Goal: Transaction & Acquisition: Purchase product/service

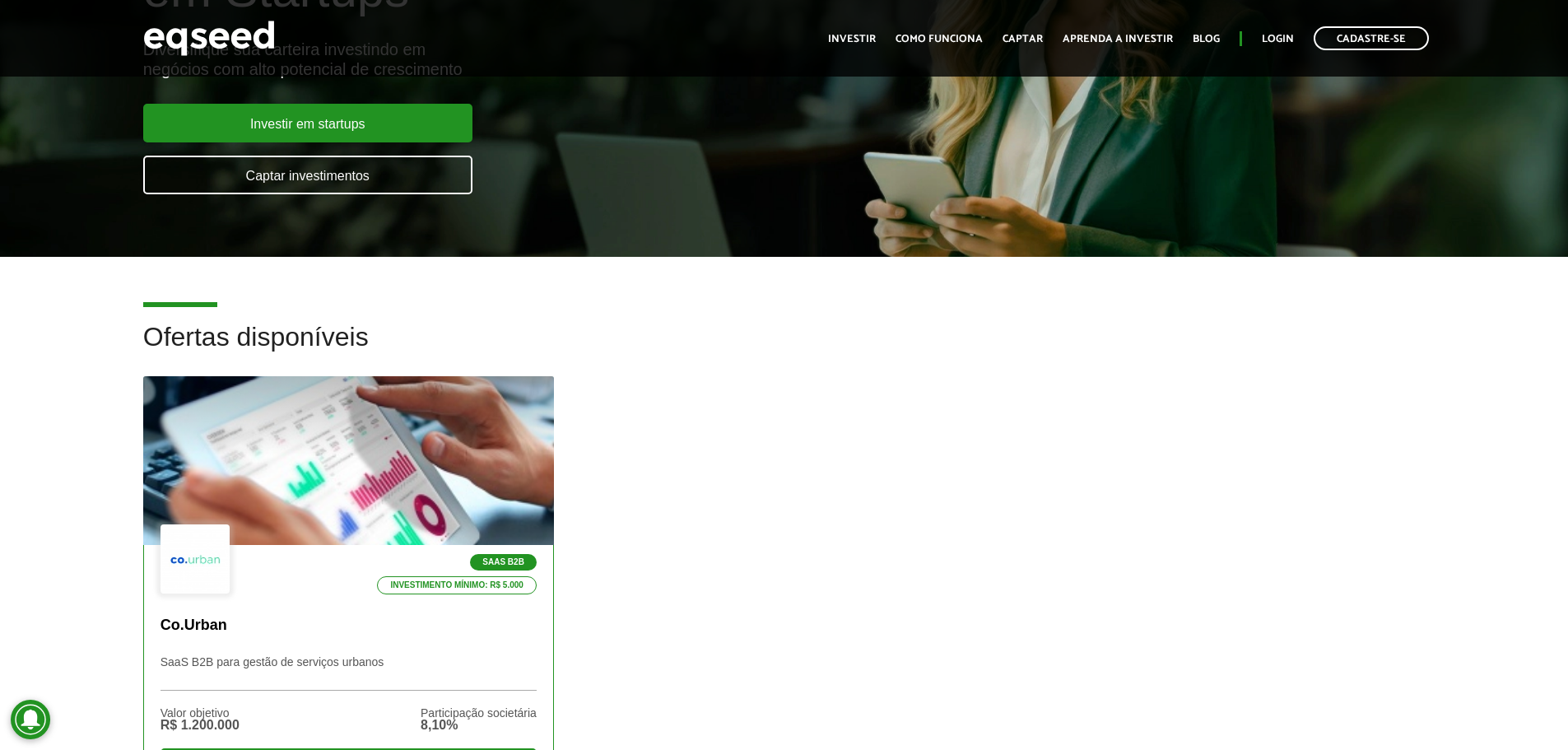
scroll to position [329, 0]
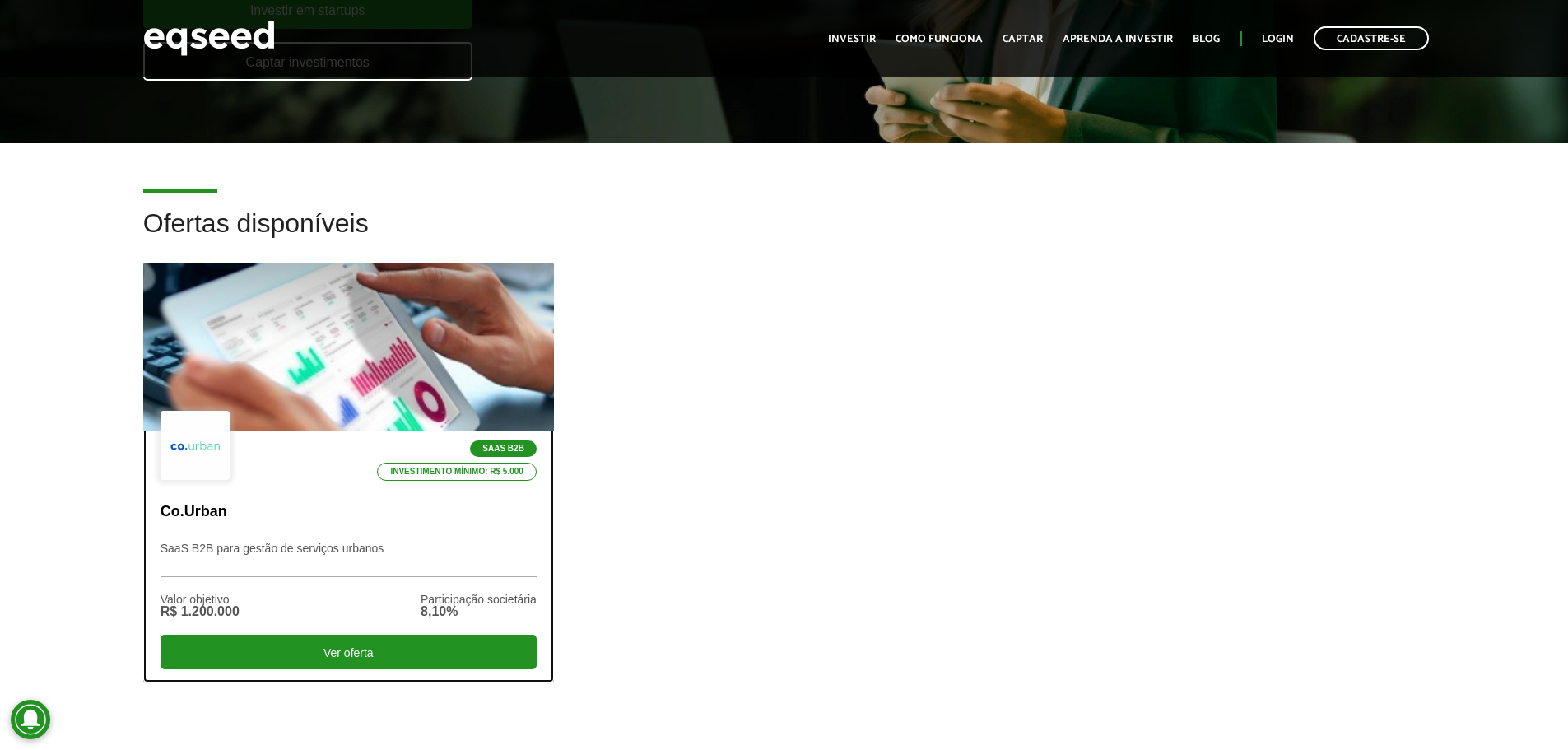
click at [317, 514] on p "Co.Urban" at bounding box center [349, 512] width 376 height 18
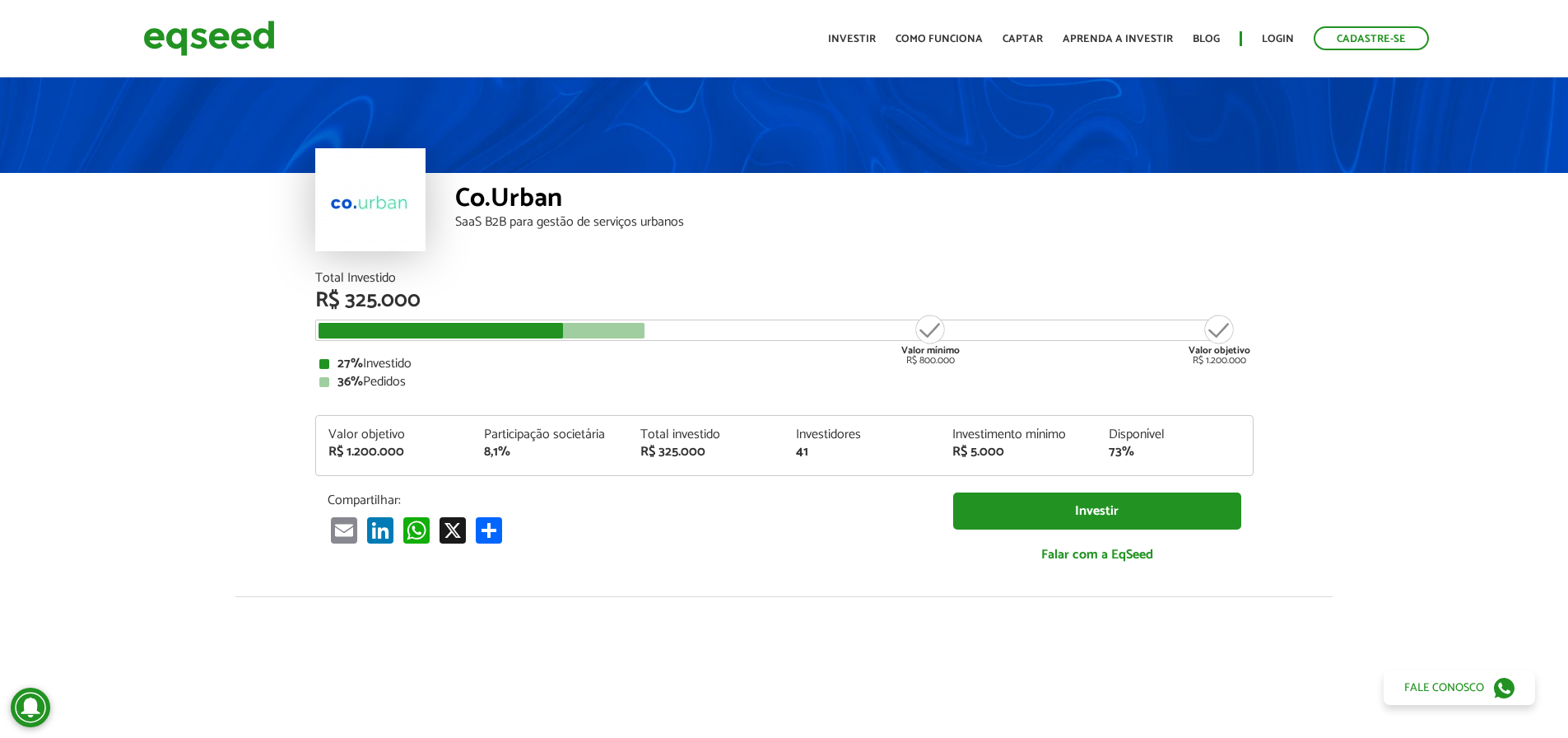
click at [387, 219] on div at bounding box center [370, 200] width 110 height 103
click at [232, 34] on img at bounding box center [209, 38] width 132 height 44
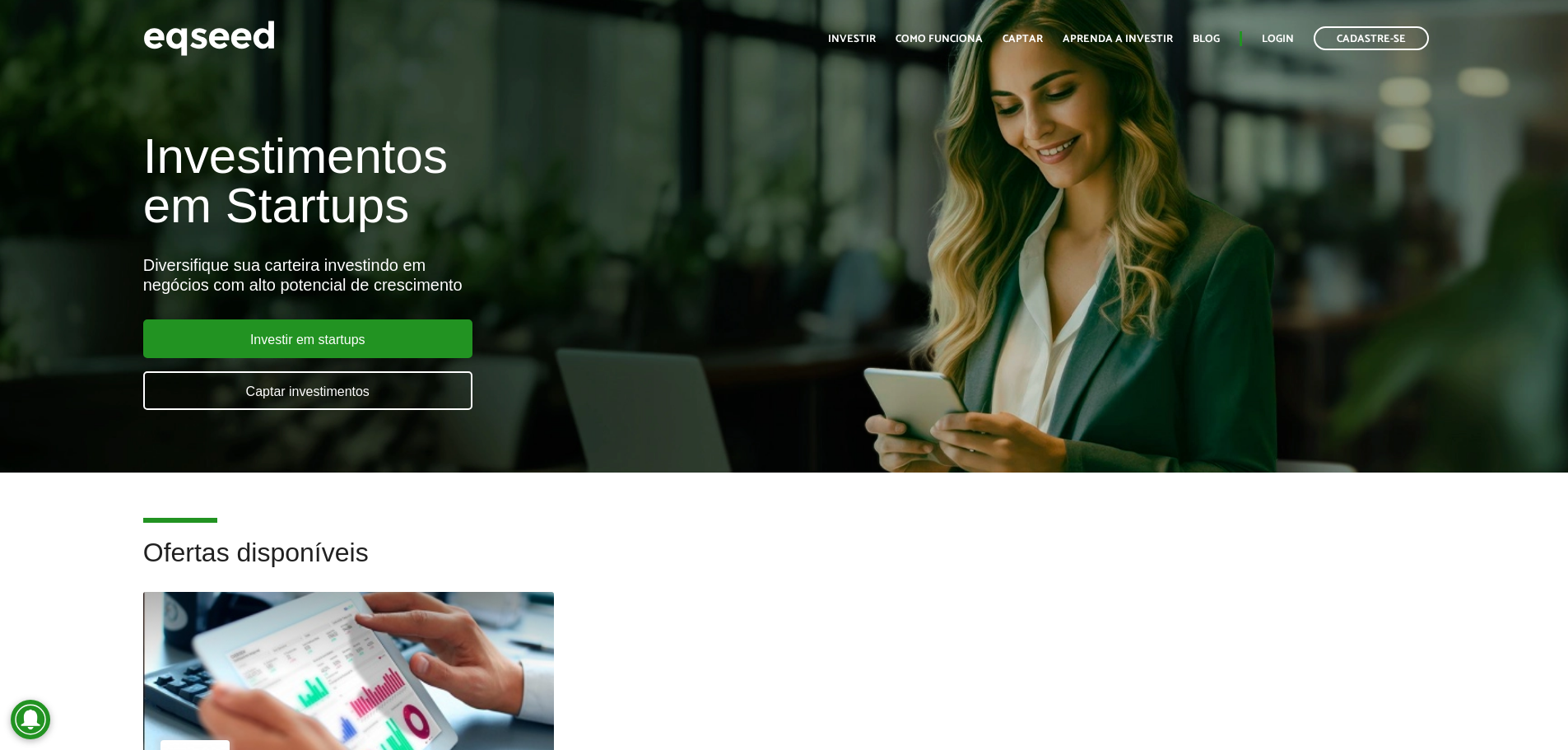
click at [255, 162] on h1 "Investimentos em Startups" at bounding box center [523, 181] width 760 height 99
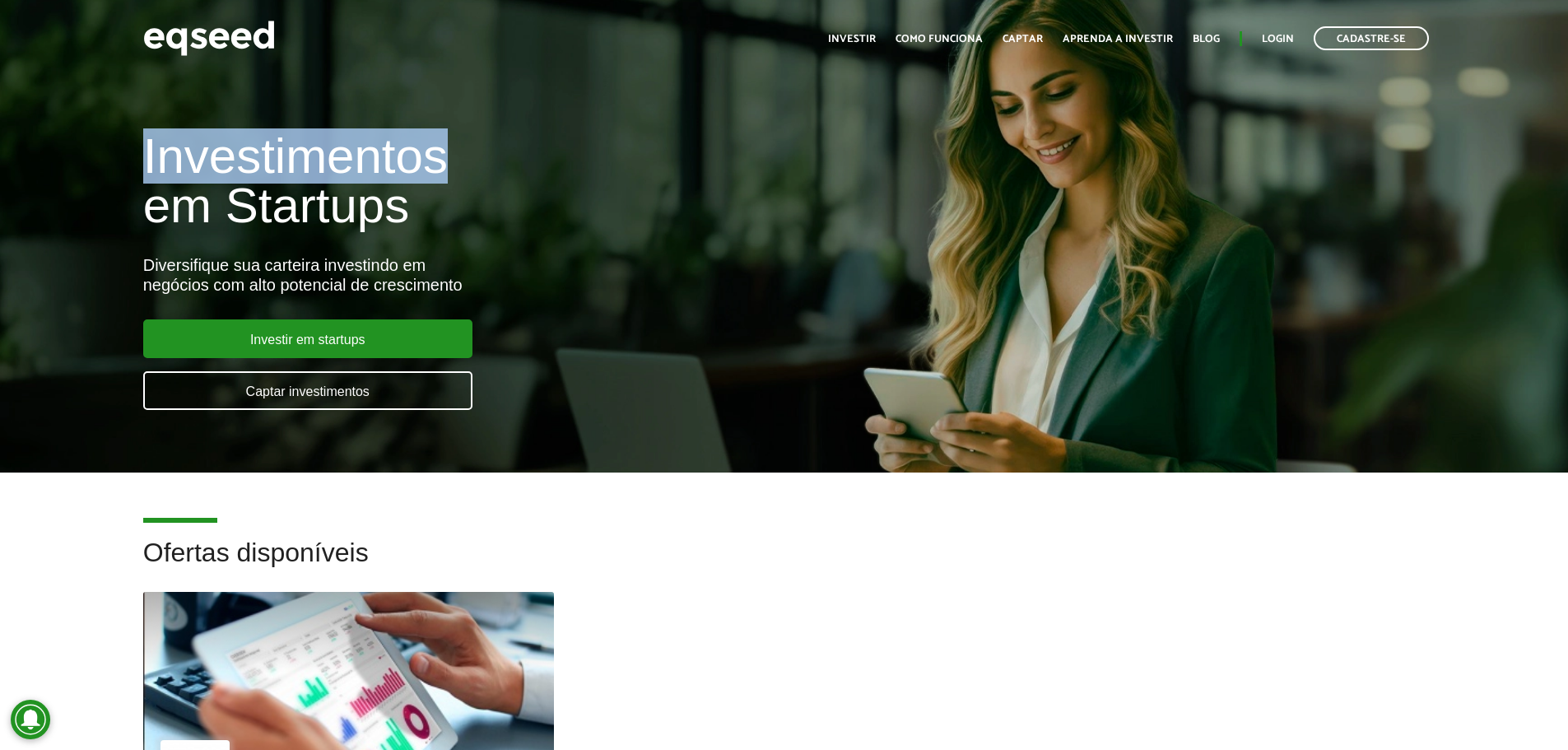
click at [255, 162] on h1 "Investimentos em Startups" at bounding box center [523, 181] width 760 height 99
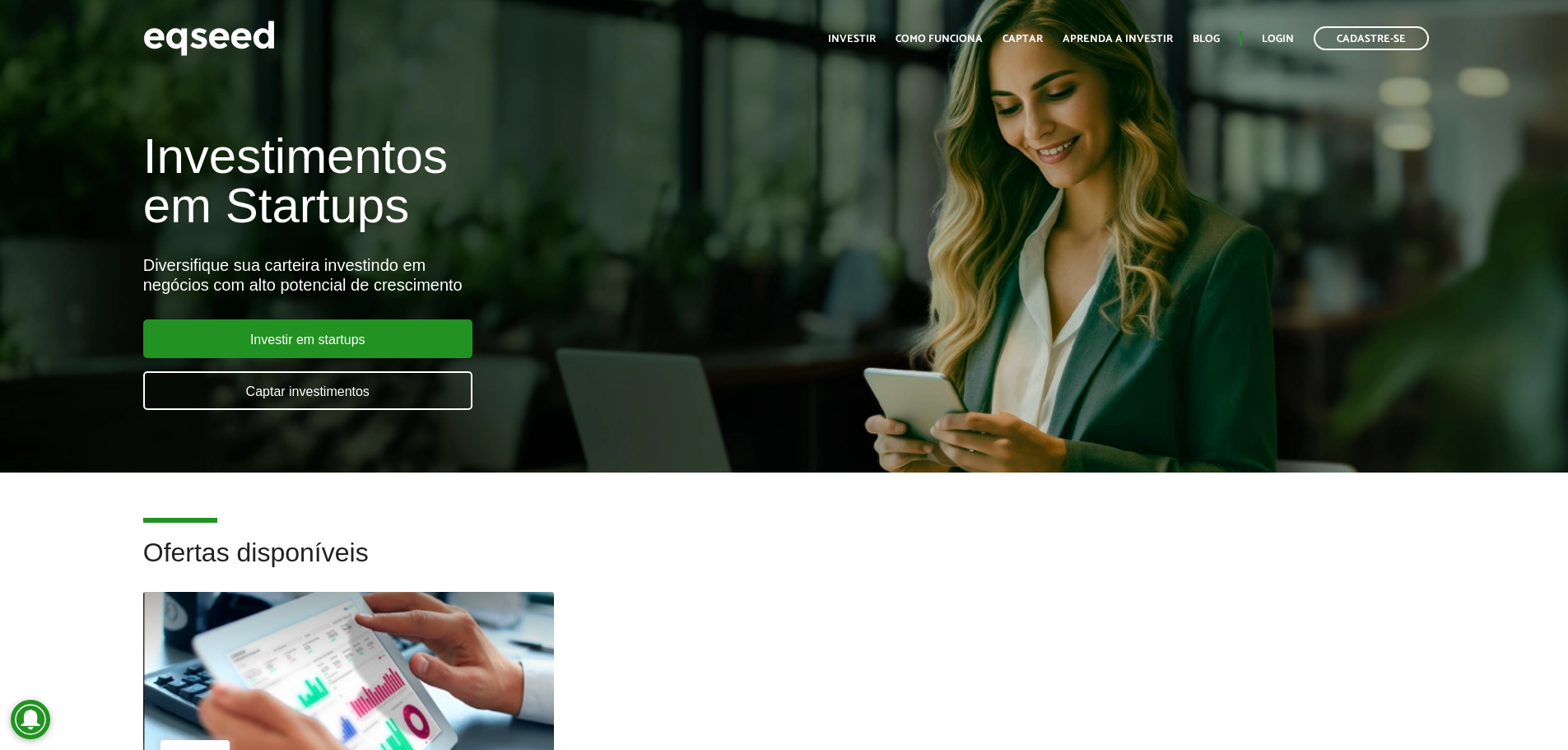
click at [289, 182] on h1 "Investimentos em Startups" at bounding box center [523, 181] width 760 height 99
click at [292, 182] on h1 "Investimentos em Startups" at bounding box center [523, 181] width 760 height 99
click at [225, 167] on h1 "Investimentos em Startups" at bounding box center [523, 181] width 760 height 99
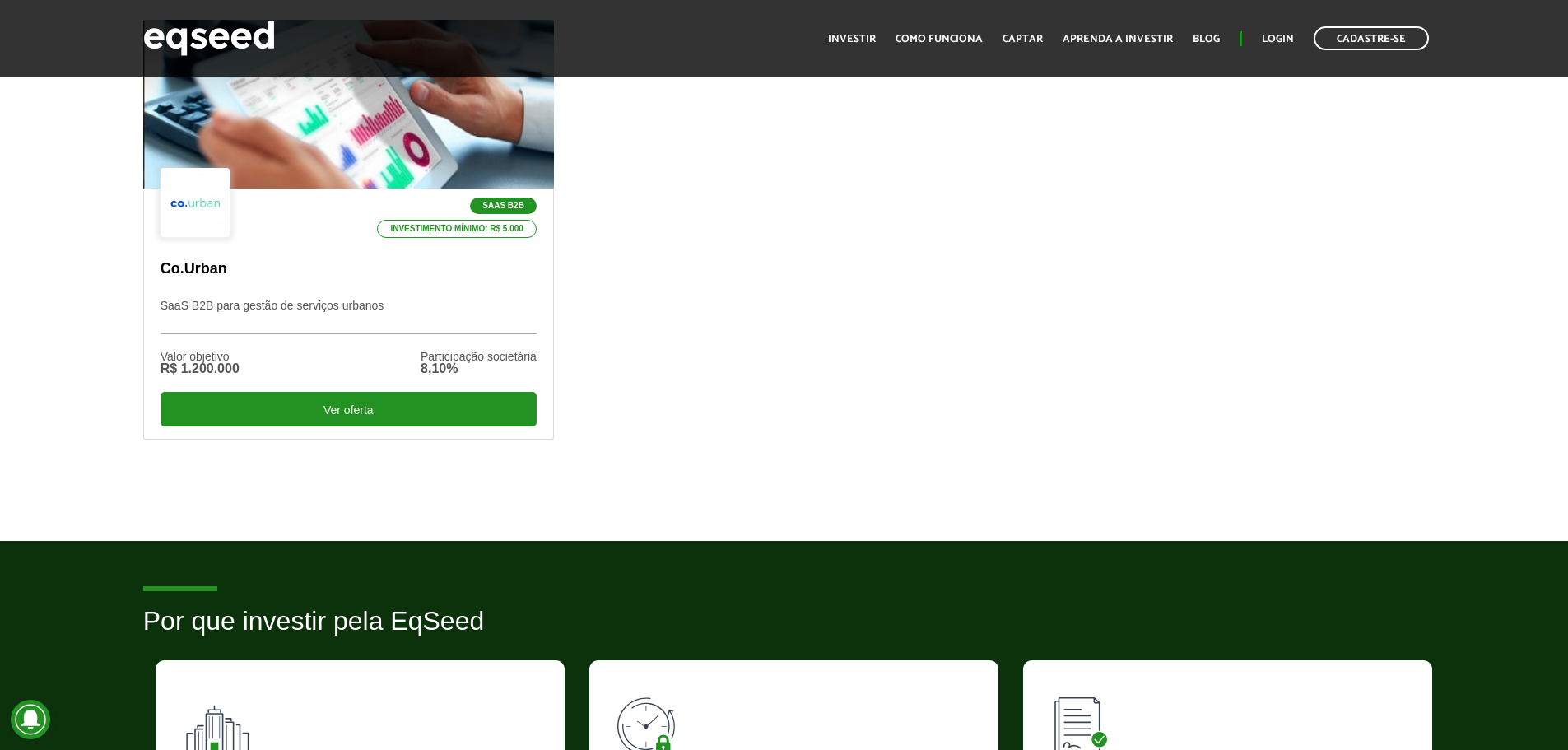
scroll to position [576, 0]
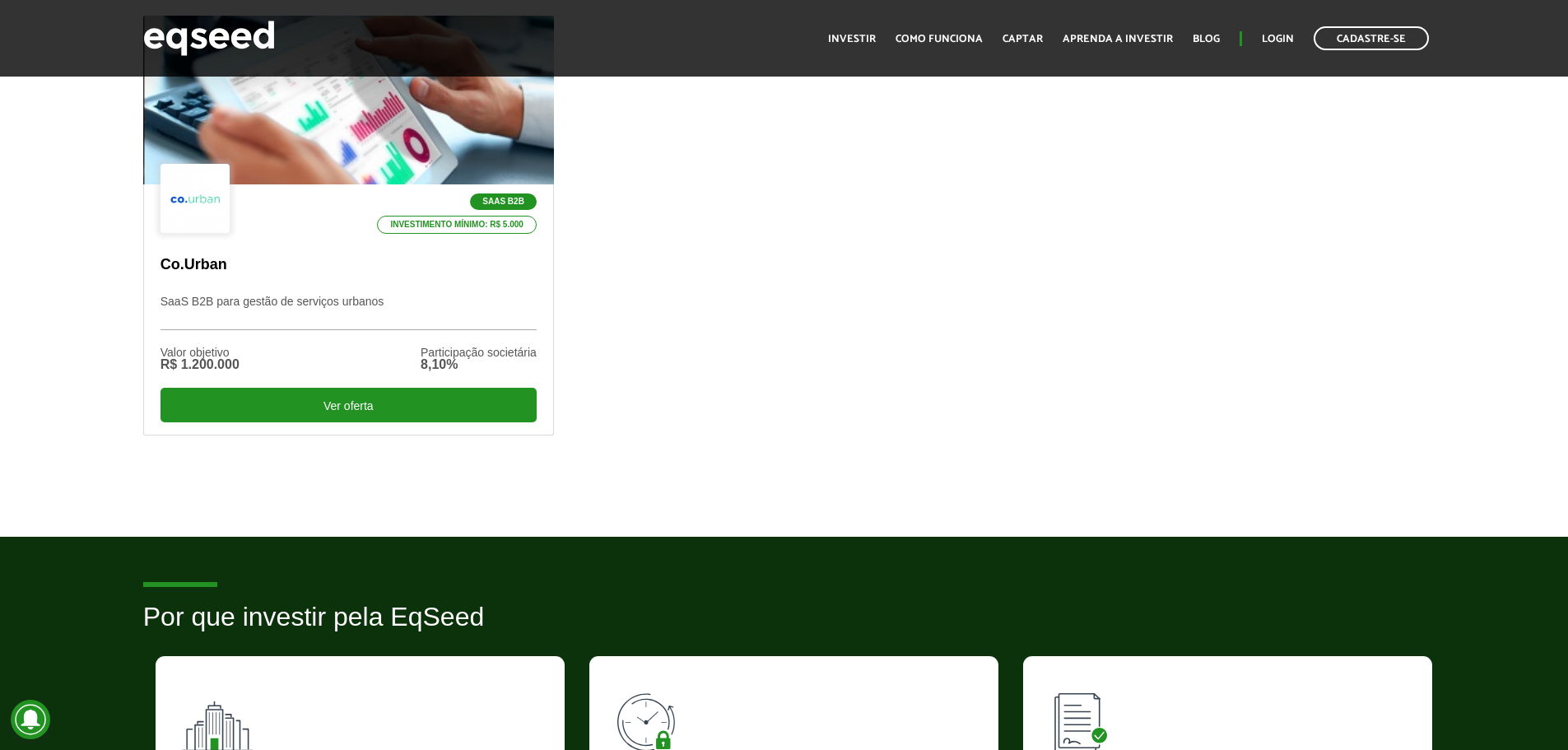
click at [830, 234] on div "SaaS B2B Investimento mínimo: R$ 5.000 Co.Urban SaaS B2B para gestão de serviço…" at bounding box center [784, 251] width 1307 height 471
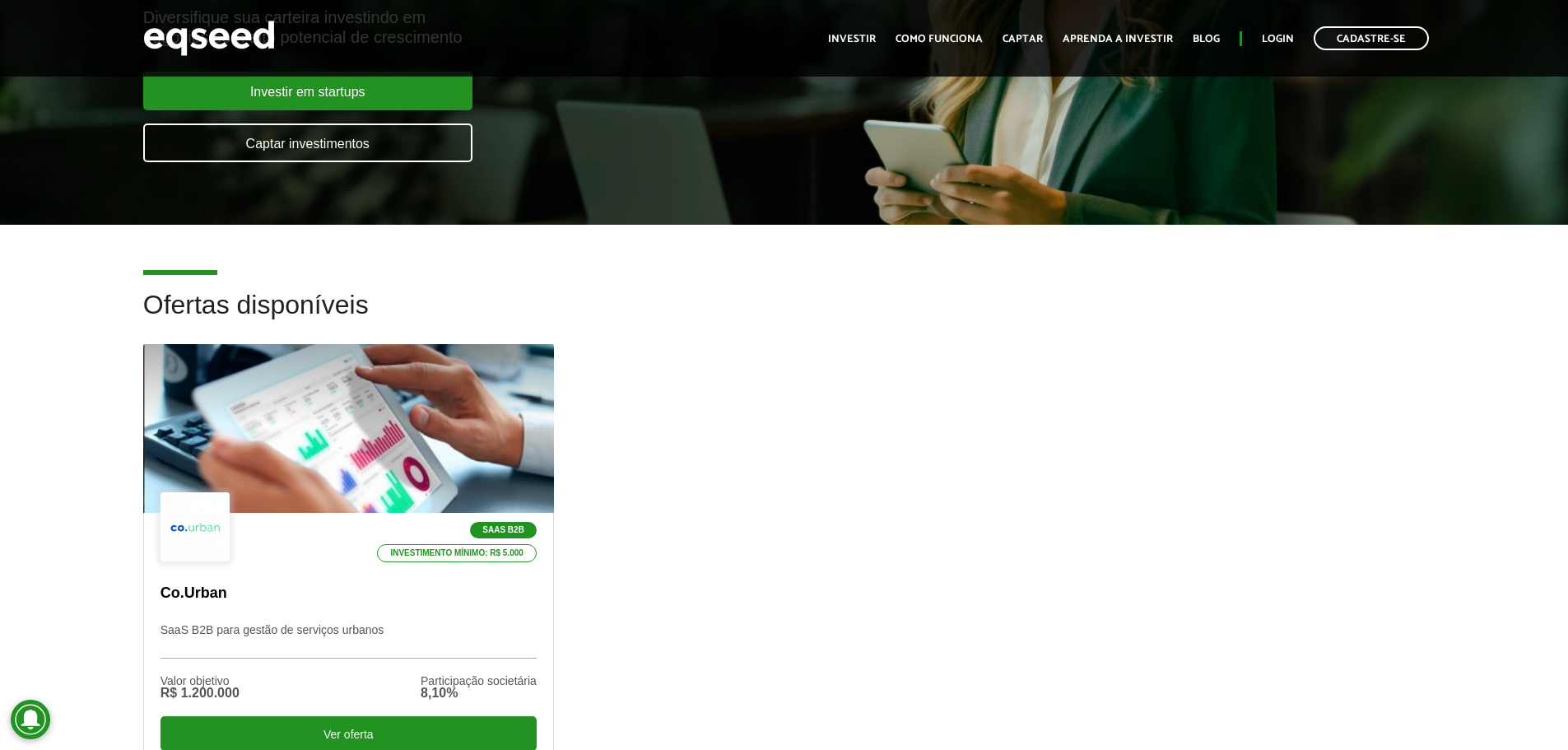
scroll to position [247, 0]
click at [695, 363] on div "SaaS B2B Investimento mínimo: R$ 5.000 Co.Urban SaaS B2B para gestão de serviço…" at bounding box center [784, 580] width 1307 height 471
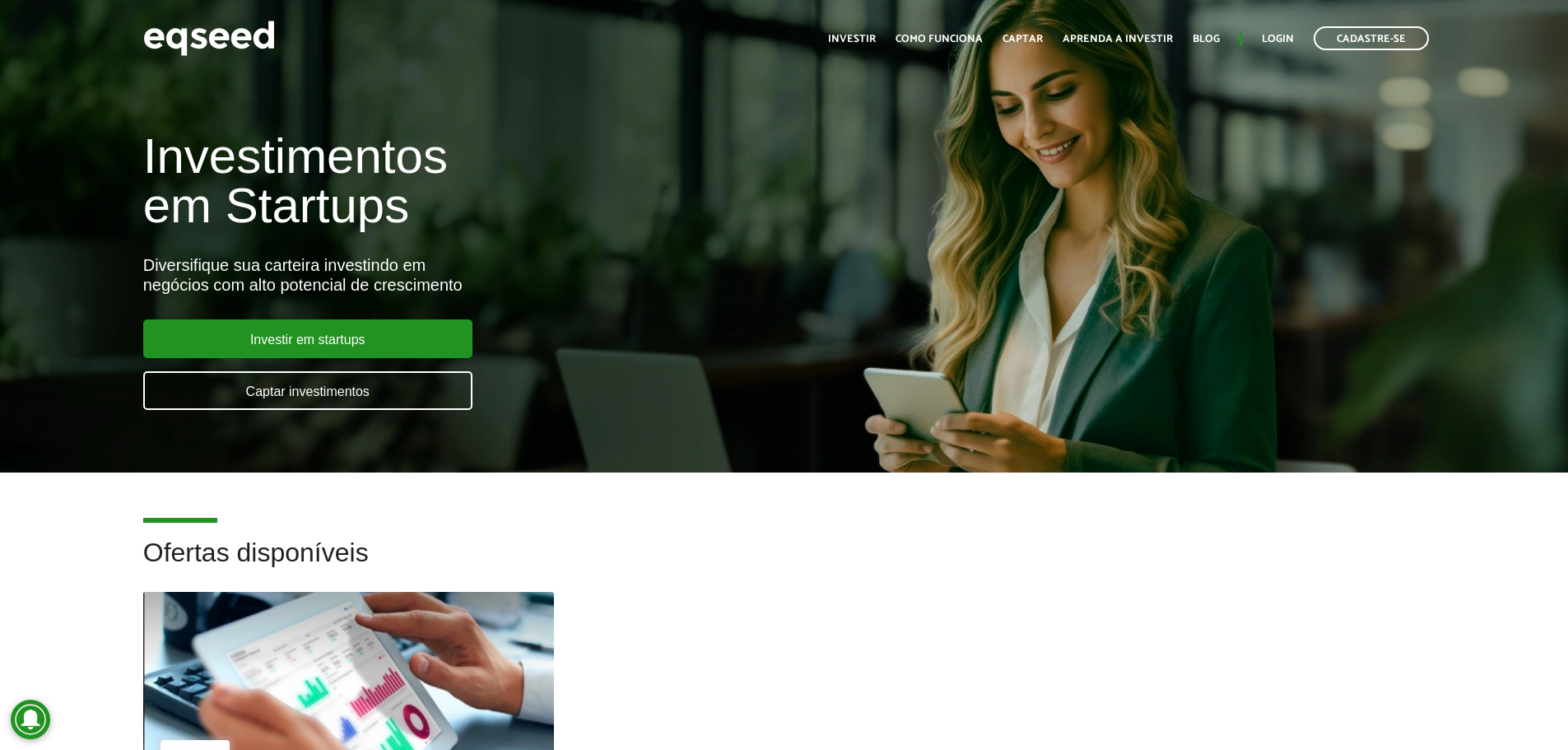
click at [695, 363] on div "Investimentos em Startups Diversifique sua carteira investindo em negócios com …" at bounding box center [523, 260] width 785 height 324
click at [665, 360] on div "Investimentos em Startups Diversifique sua carteira investindo em negócios com …" at bounding box center [523, 260] width 785 height 324
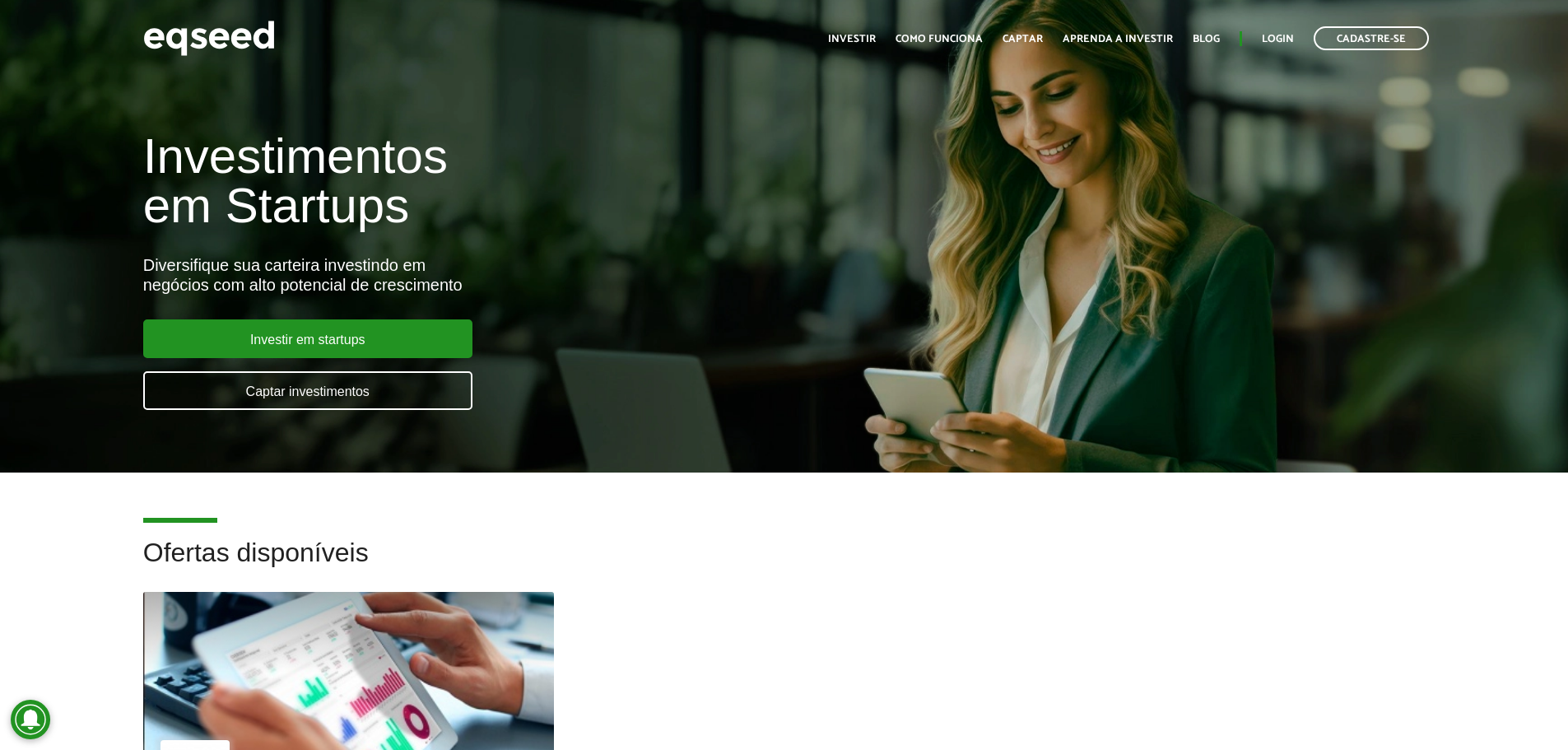
click at [646, 270] on div "Diversifique sua carteira investindo em negócios com alto potencial de crescime…" at bounding box center [523, 275] width 760 height 40
click at [565, 215] on h1 "Investimentos em Startups" at bounding box center [523, 181] width 760 height 99
drag, startPoint x: 565, startPoint y: 215, endPoint x: 498, endPoint y: 186, distance: 73.0
click at [566, 215] on h1 "Investimentos em Startups" at bounding box center [523, 181] width 760 height 99
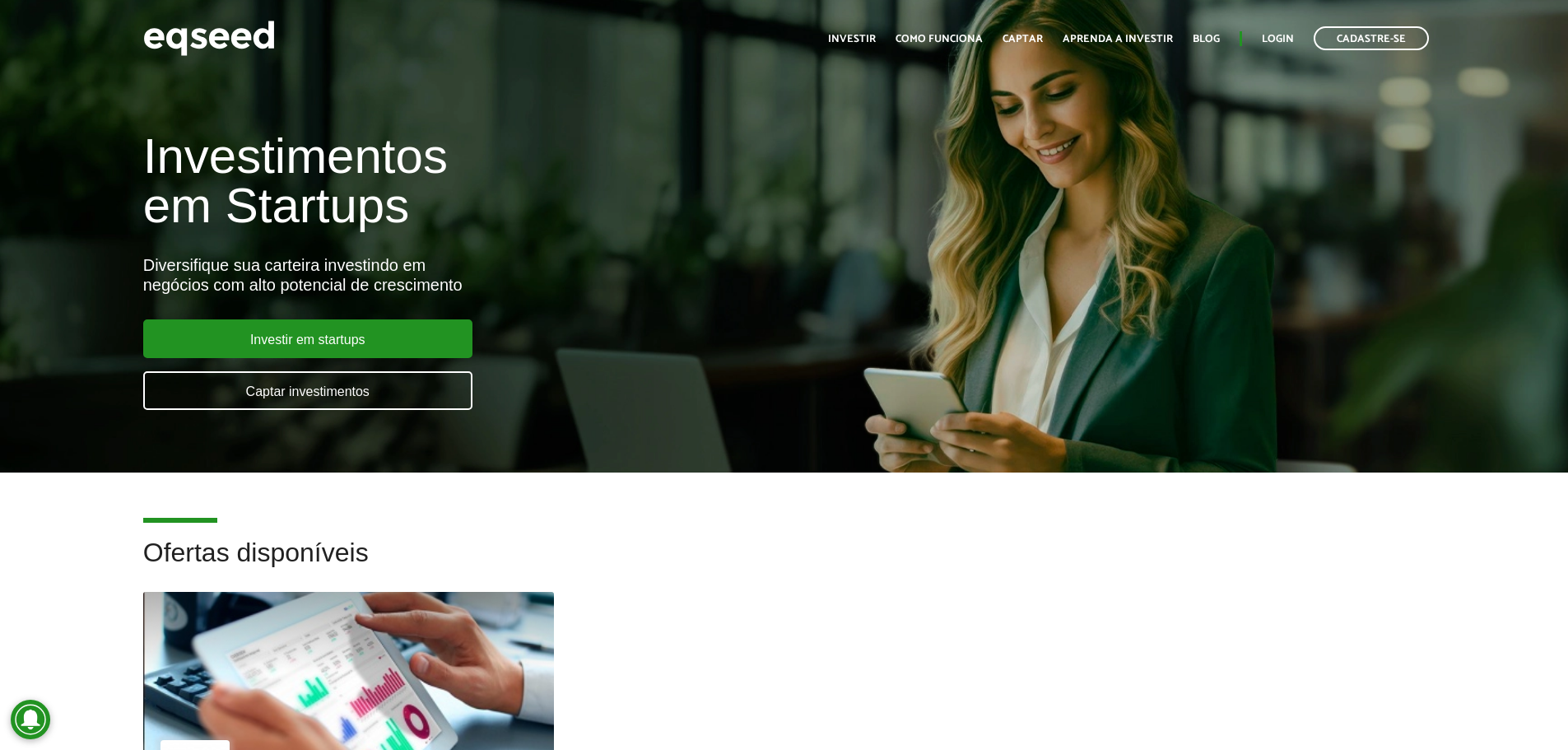
drag, startPoint x: 269, startPoint y: 134, endPoint x: 284, endPoint y: 142, distance: 17.0
click at [273, 135] on h1 "Investimentos em Startups" at bounding box center [523, 181] width 760 height 99
click at [334, 172] on h1 "Investimentos em Startups" at bounding box center [523, 181] width 760 height 99
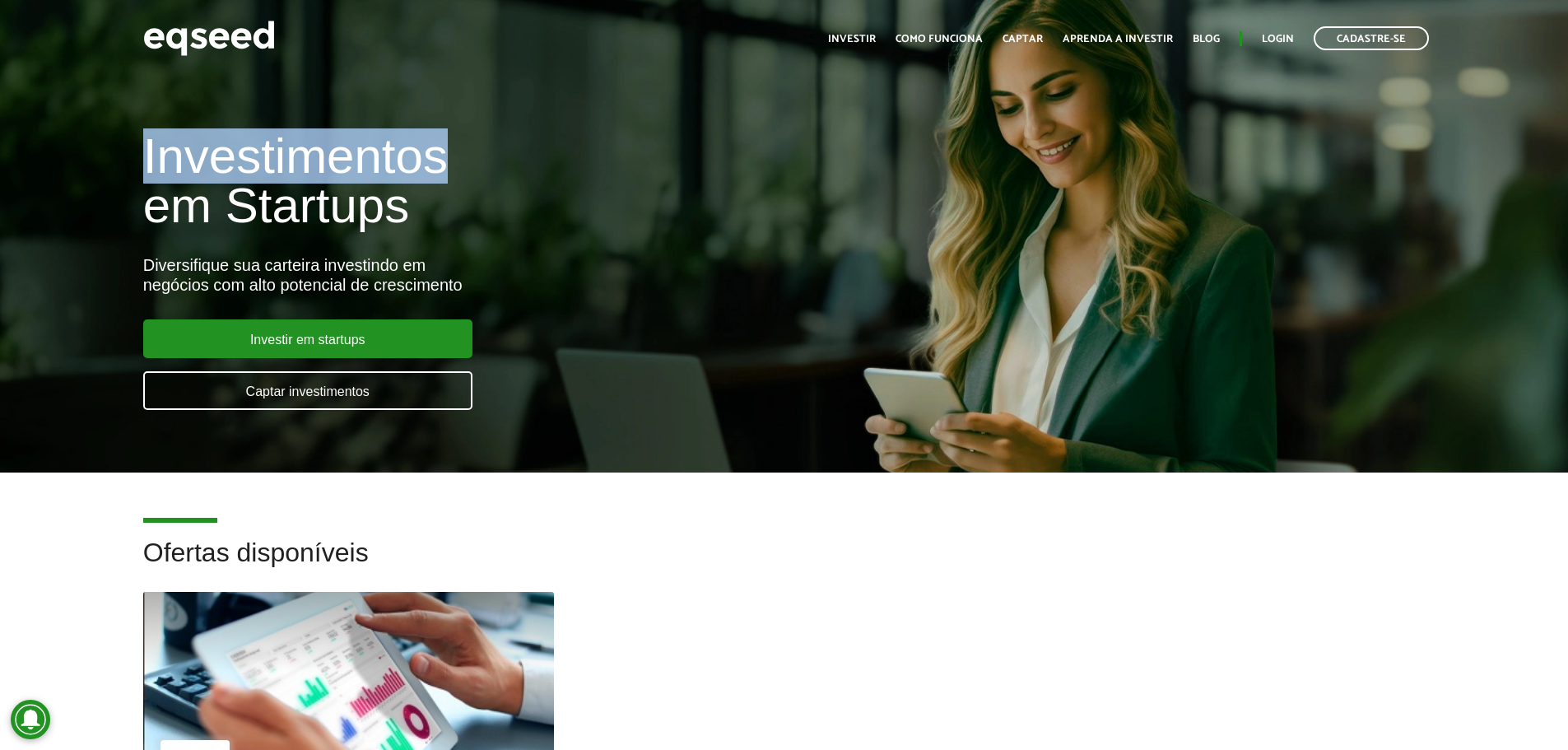
click at [334, 172] on h1 "Investimentos em Startups" at bounding box center [523, 181] width 760 height 99
click at [336, 171] on h1 "Investimentos em Startups" at bounding box center [523, 181] width 760 height 99
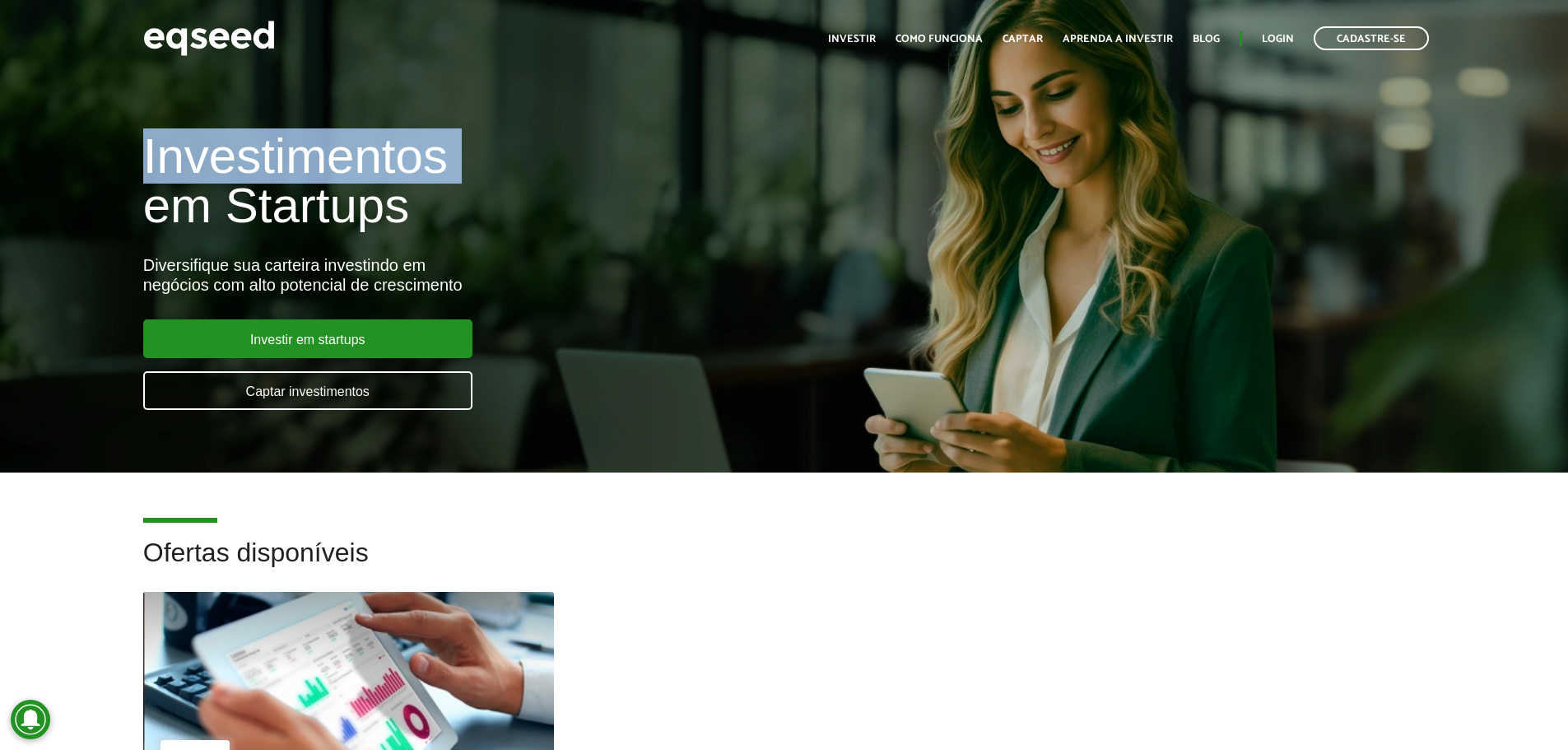
click at [336, 172] on h1 "Investimentos em Startups" at bounding box center [523, 181] width 760 height 99
click at [339, 168] on h1 "Investimentos em Startups" at bounding box center [523, 181] width 760 height 99
click at [340, 168] on h1 "Investimentos em Startups" at bounding box center [523, 181] width 760 height 99
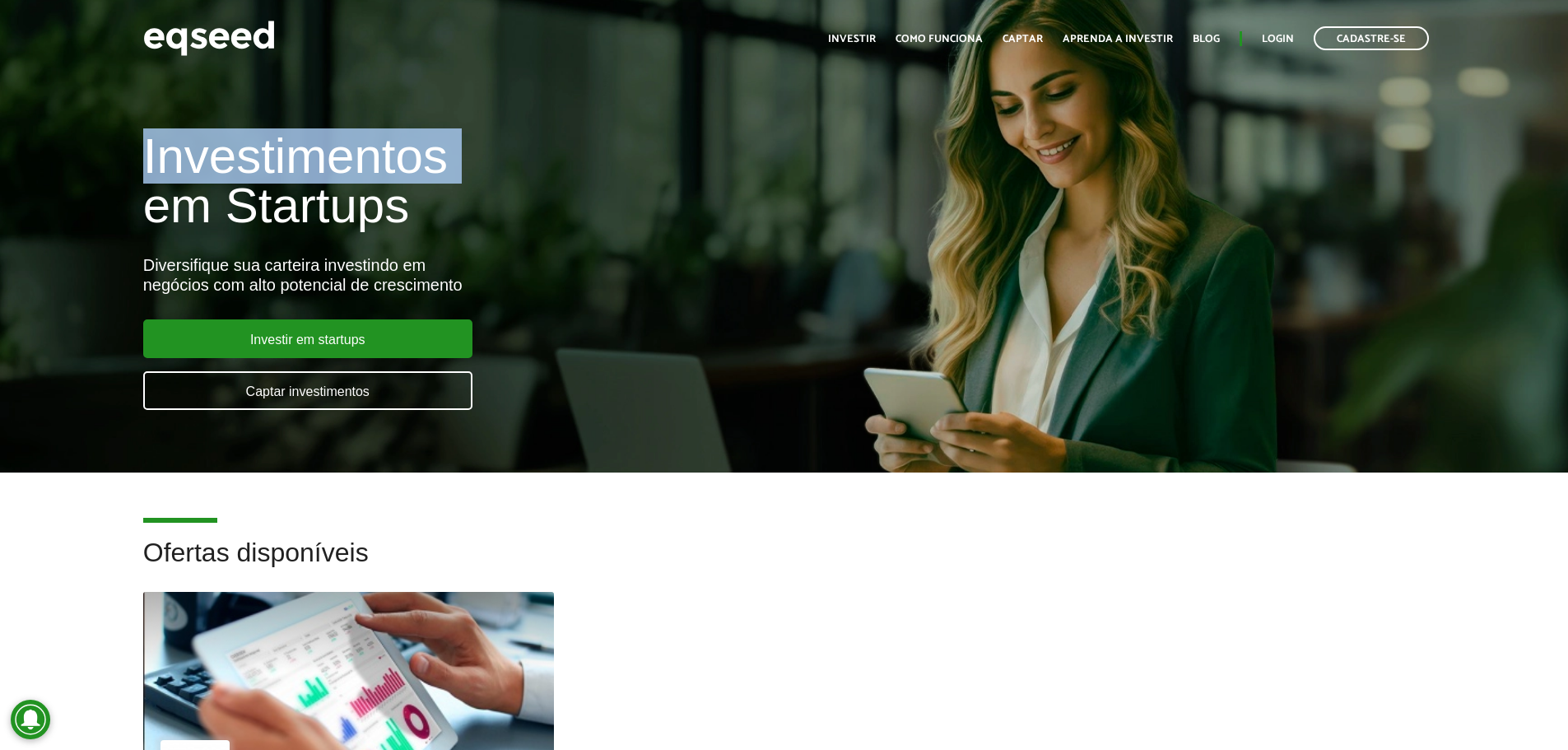
click at [340, 168] on h1 "Investimentos em Startups" at bounding box center [523, 181] width 760 height 99
click at [356, 162] on h1 "Investimentos em Startups" at bounding box center [523, 181] width 760 height 99
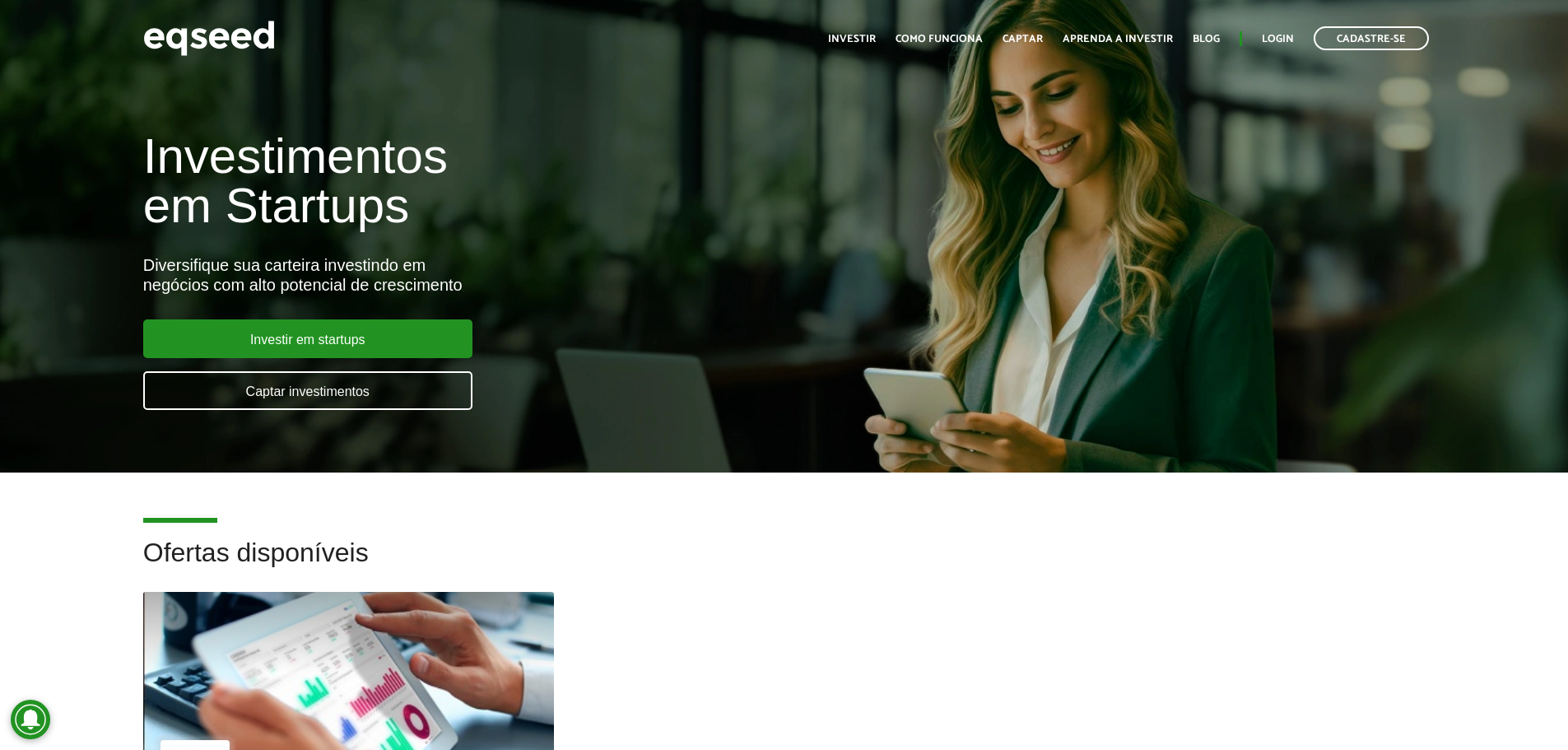
click at [317, 211] on h1 "Investimentos em Startups" at bounding box center [523, 181] width 760 height 99
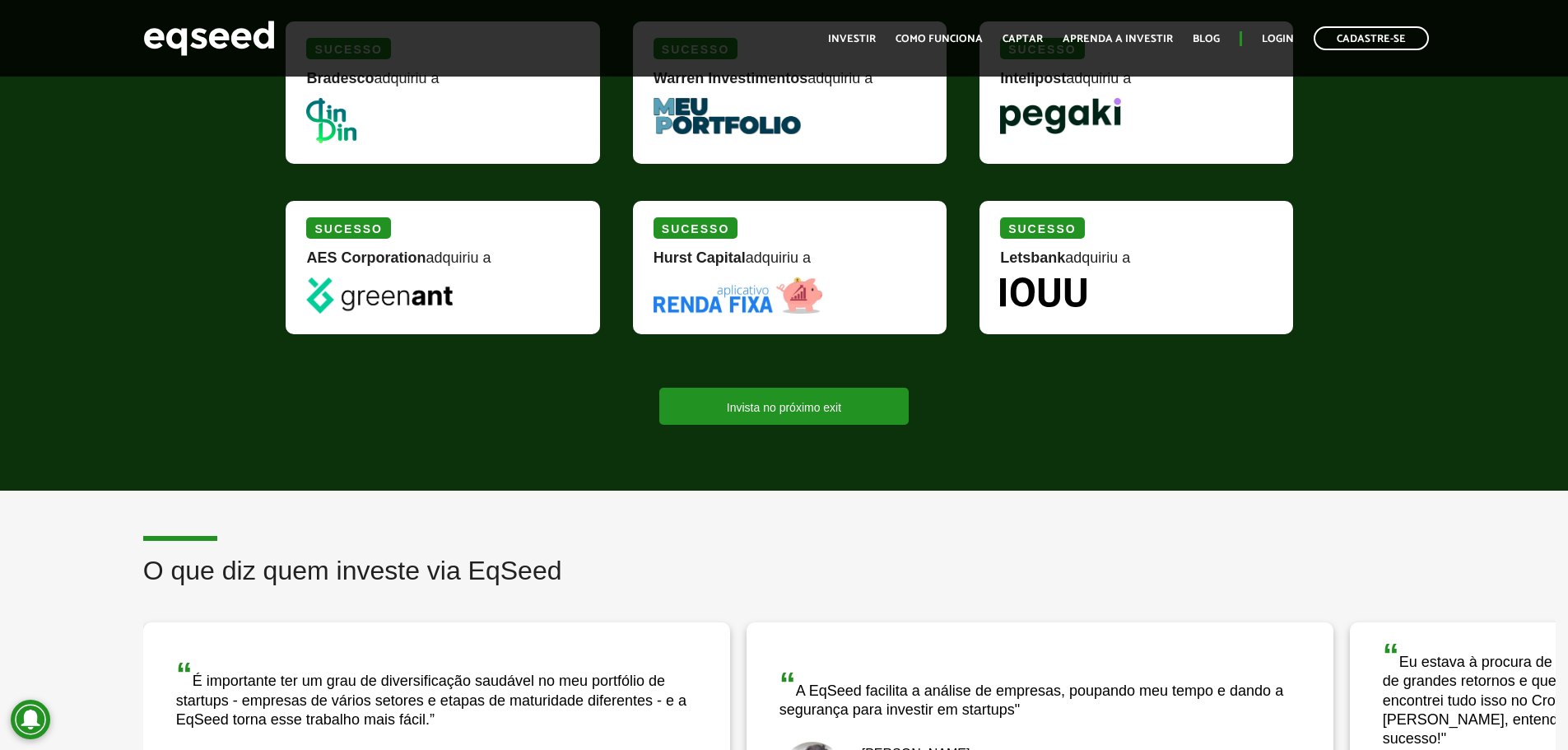
scroll to position [2223, 0]
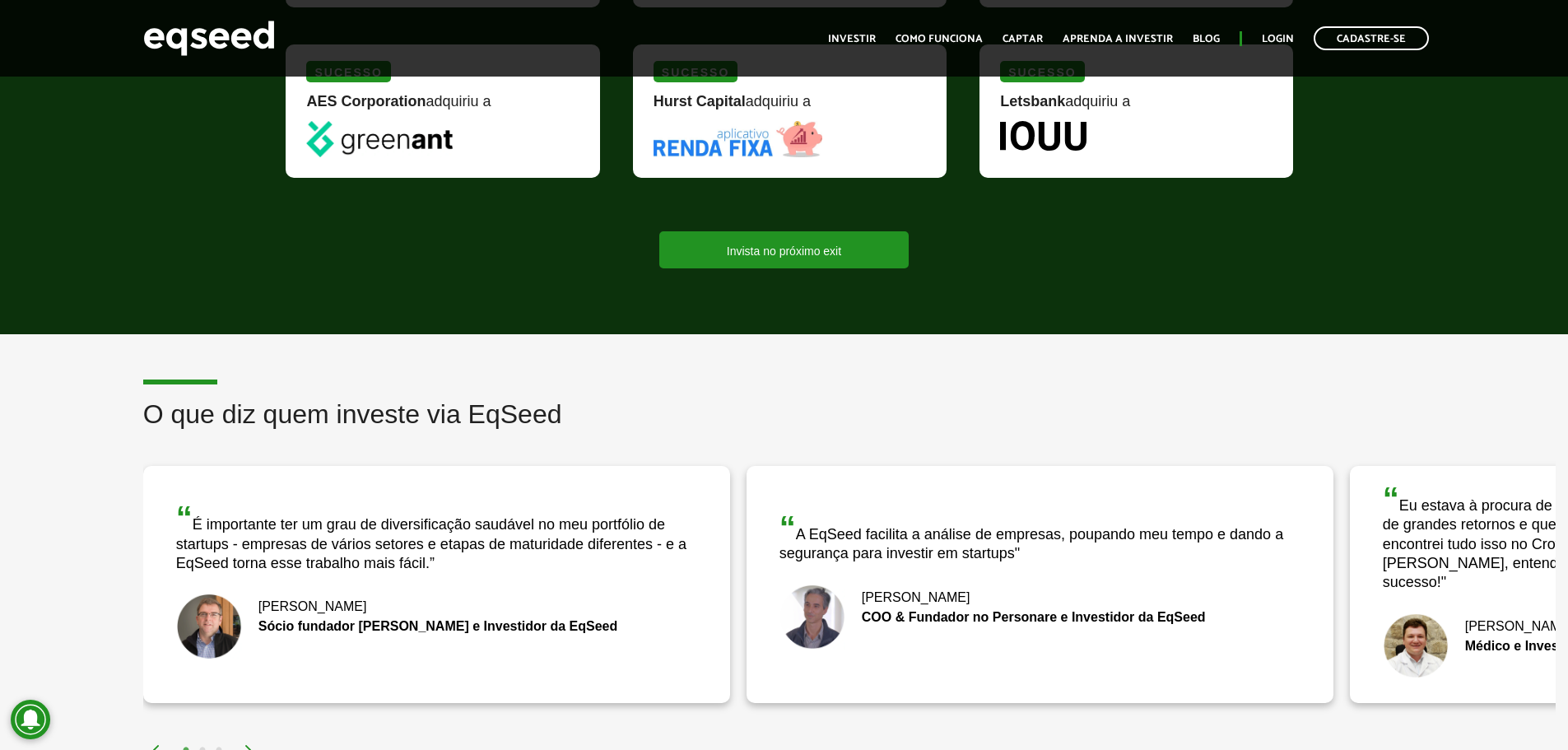
click at [827, 337] on article "O que diz quem investe via EqSeed “ A EqSeed facilita a análise de empresas, po…" at bounding box center [784, 571] width 1568 height 475
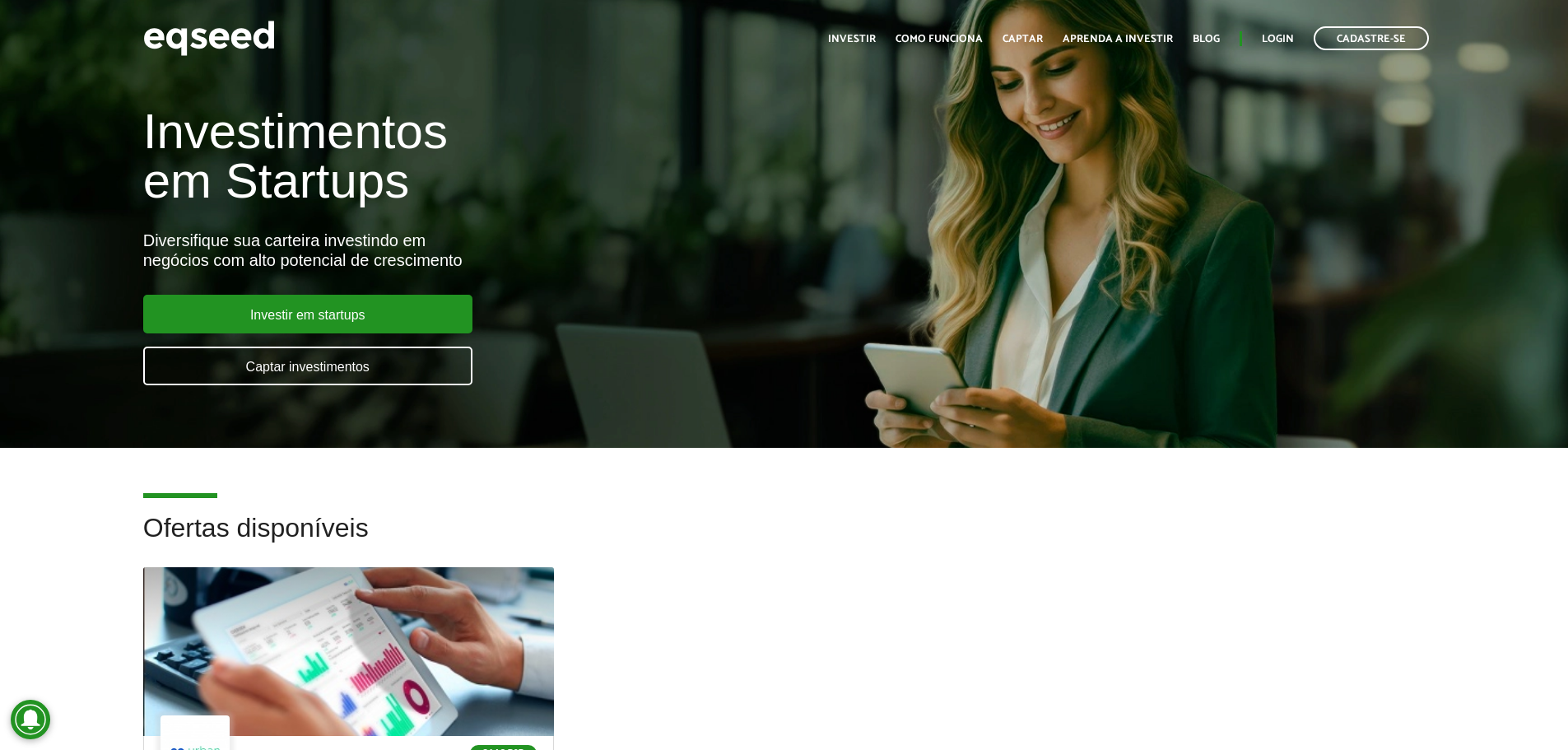
scroll to position [0, 0]
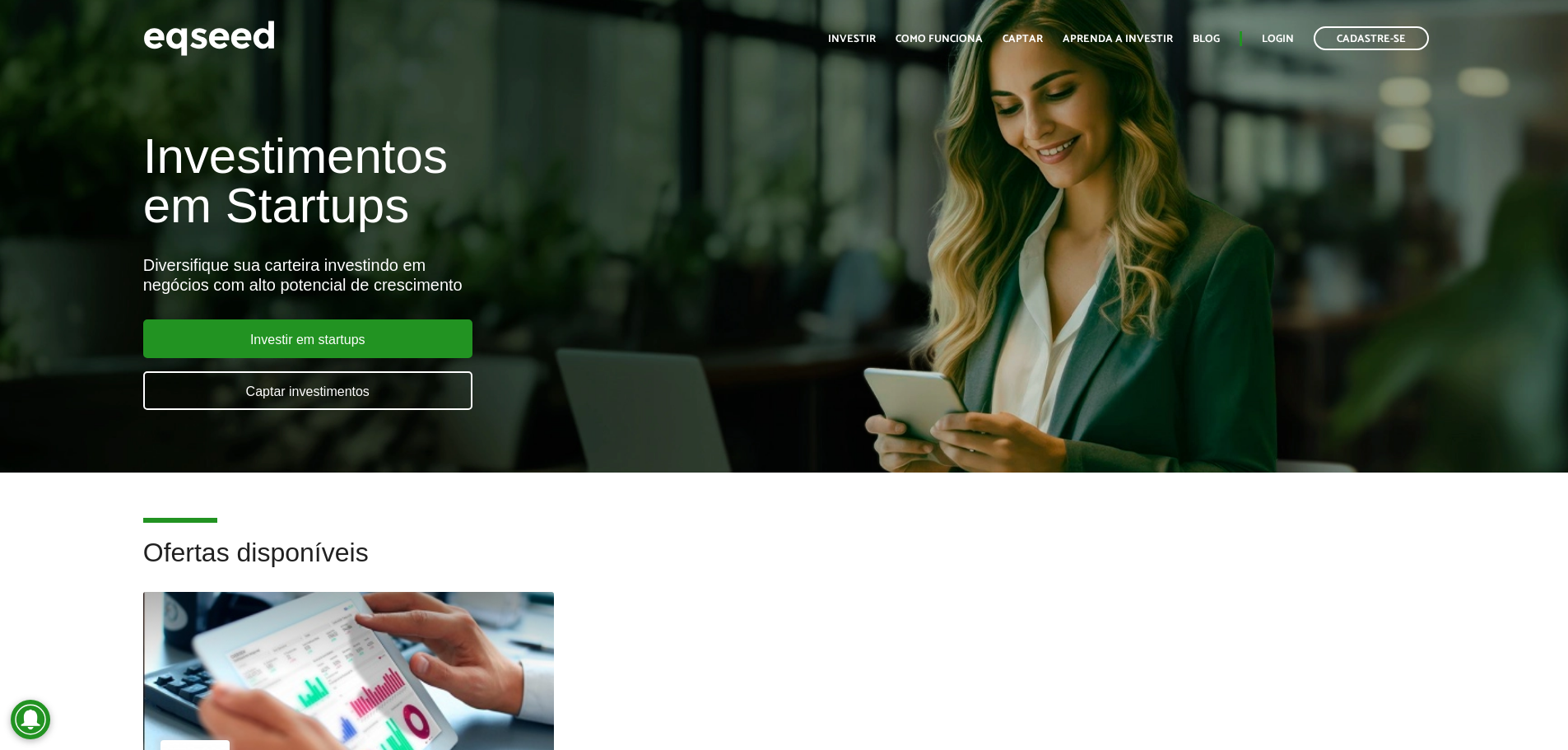
click at [826, 331] on div "Investimentos em Startups Diversifique sua carteira investindo em negócios com …" at bounding box center [523, 260] width 785 height 324
click at [751, 219] on h1 "Investimentos em Startups" at bounding box center [523, 181] width 760 height 99
click at [774, 313] on div "Investimentos em Startups Diversifique sua carteira investindo em negócios com …" at bounding box center [523, 260] width 785 height 324
click at [774, 312] on div "Investimentos em Startups Diversifique sua carteira investindo em negócios com …" at bounding box center [523, 260] width 785 height 324
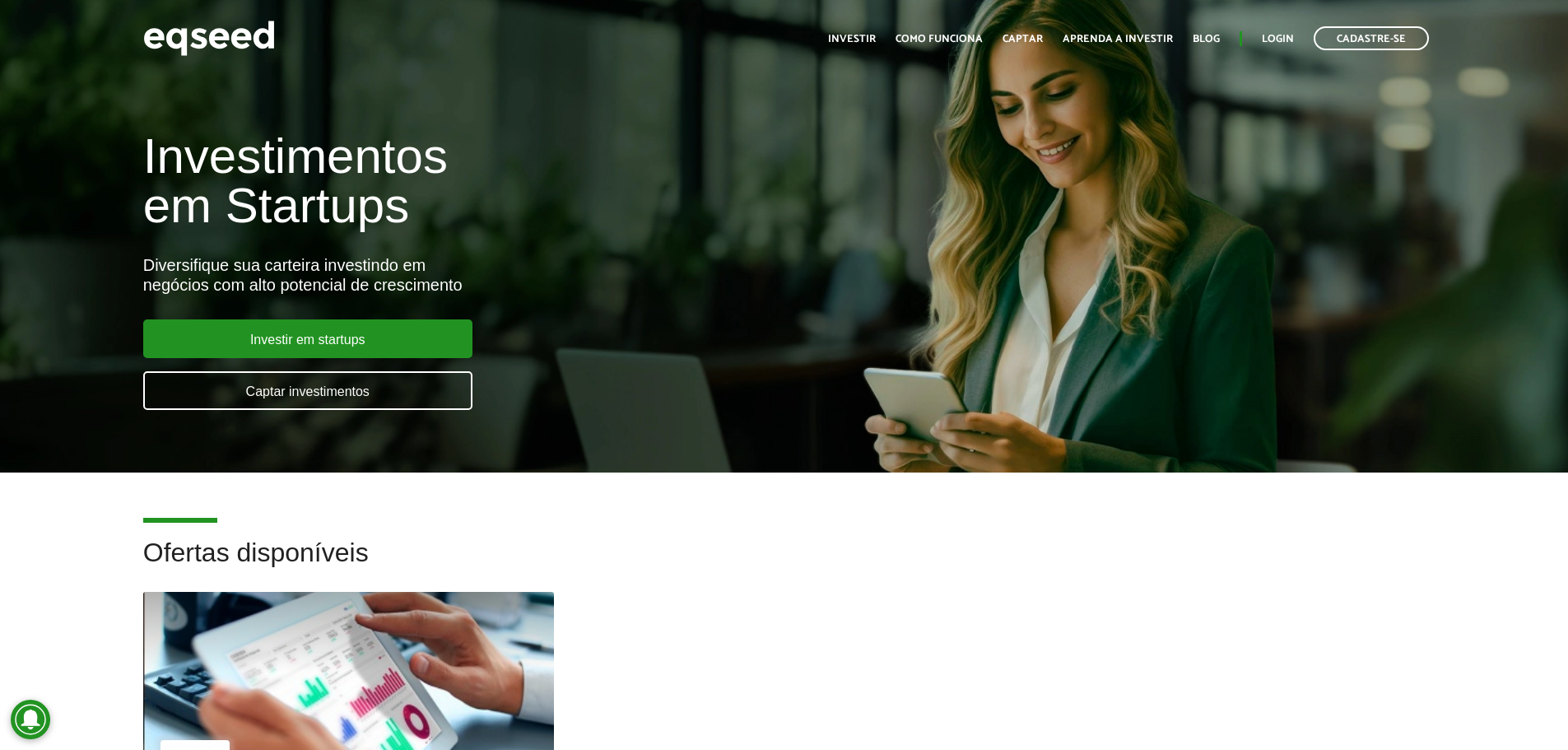
click at [918, 419] on div "Investimentos em Startups Diversifique sua carteira investindo em negócios com …" at bounding box center [784, 260] width 1568 height 324
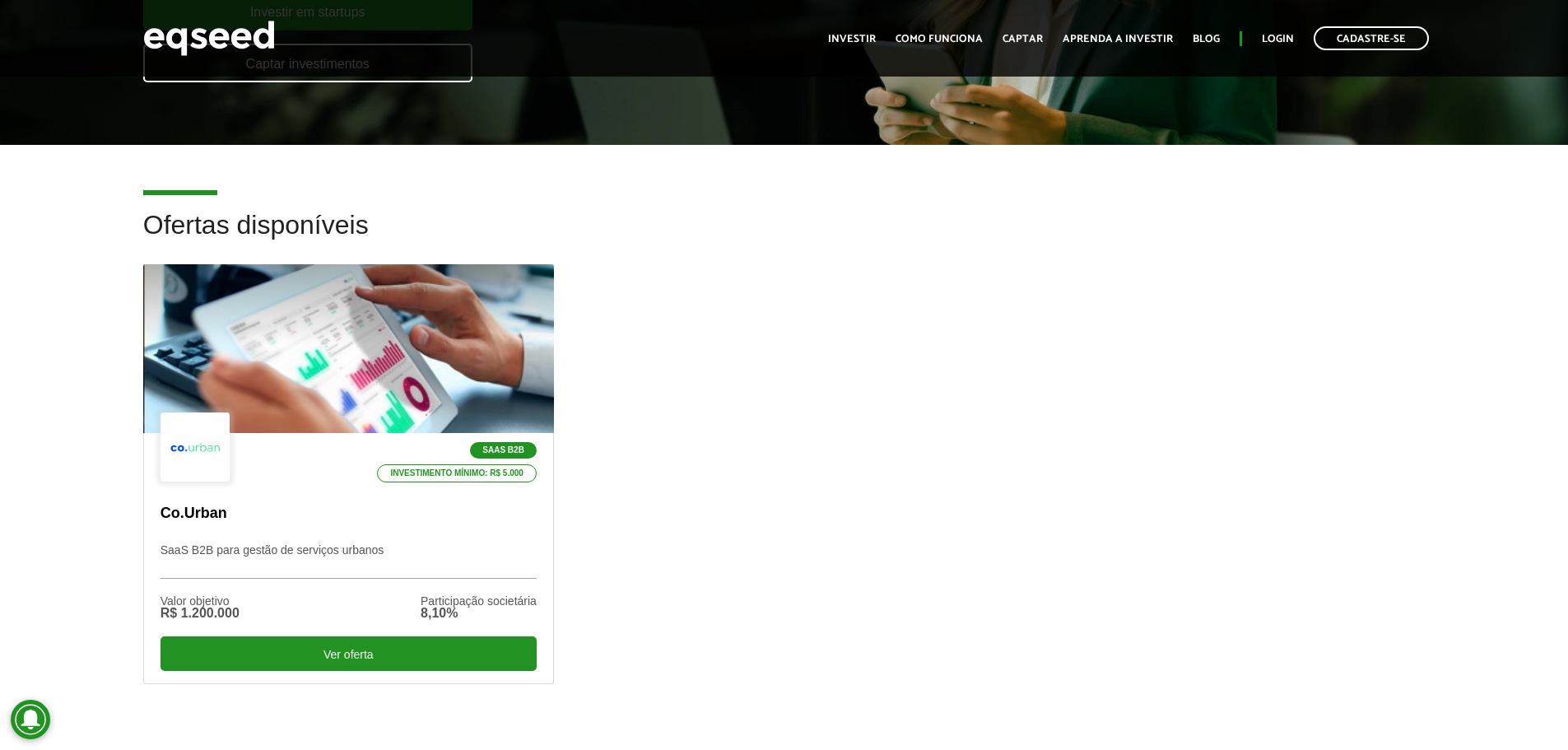
scroll to position [329, 0]
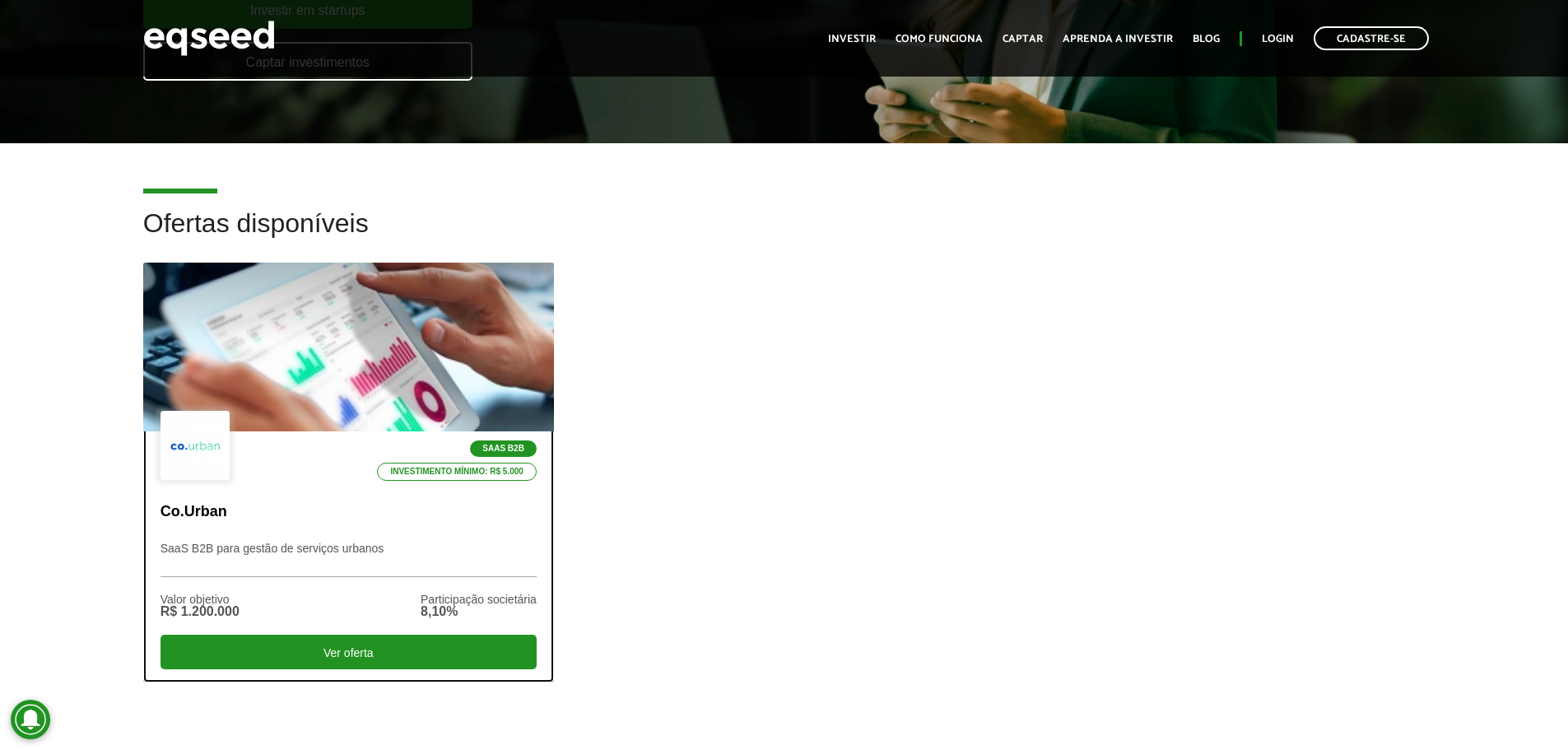
click at [423, 522] on div "SaaS B2B Investimento mínimo: R$ 5.000 Co.Urban SaaS B2B para gestão de serviço…" at bounding box center [349, 555] width 409 height 249
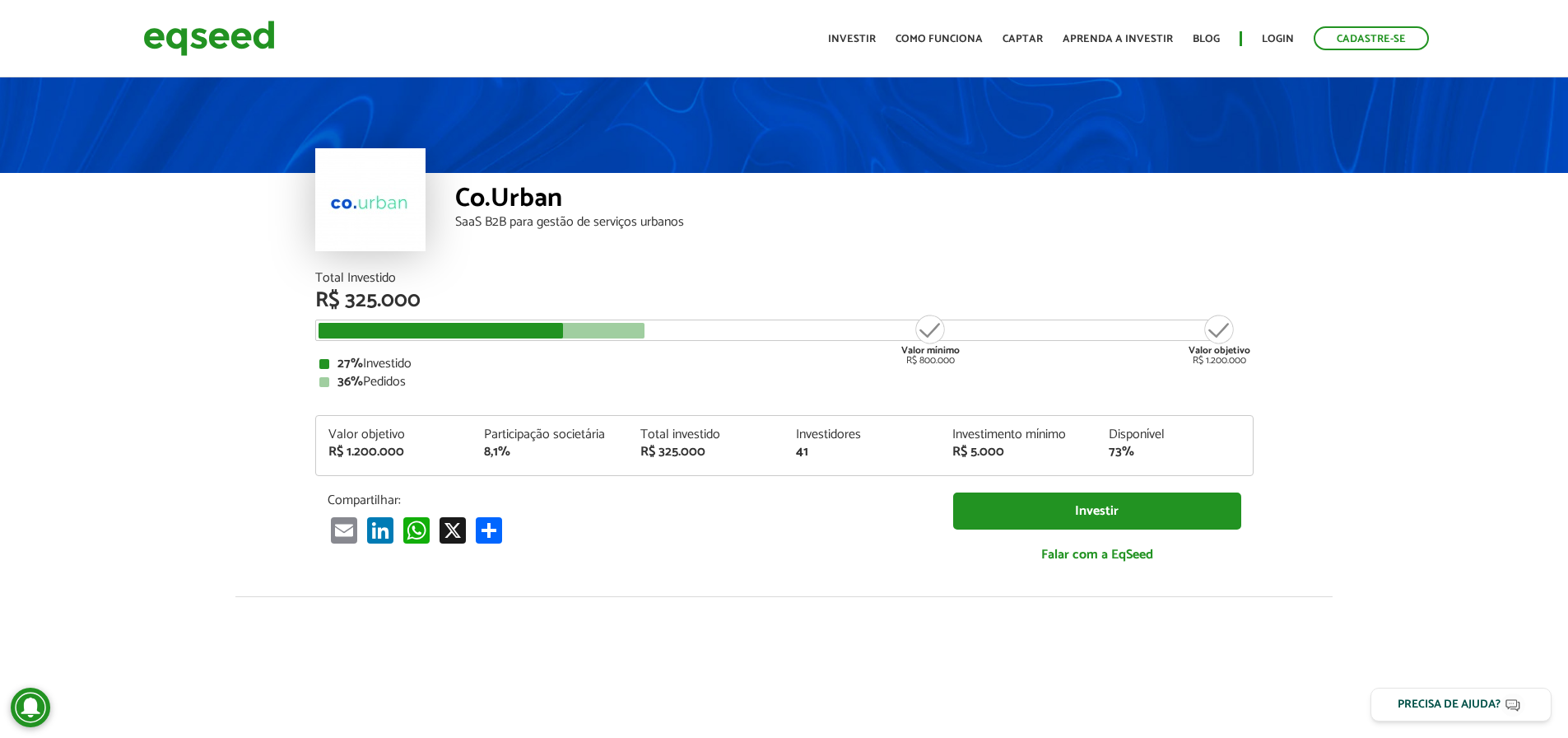
click at [644, 240] on div "Co.Urban SaaS B2B para gestão de serviços urbanos" at bounding box center [854, 222] width 798 height 99
click at [646, 240] on div "Co.Urban SaaS B2B para gestão de serviços urbanos" at bounding box center [854, 222] width 798 height 99
click at [107, 352] on article "Co.Urban SaaS B2B para gestão de serviços urbanos Total Investido R$ 325.000 Va…" at bounding box center [784, 615] width 1568 height 1084
click at [165, 341] on article "Co.Urban SaaS B2B para gestão de serviços urbanos Total Investido R$ 325.000 Va…" at bounding box center [784, 615] width 1568 height 1084
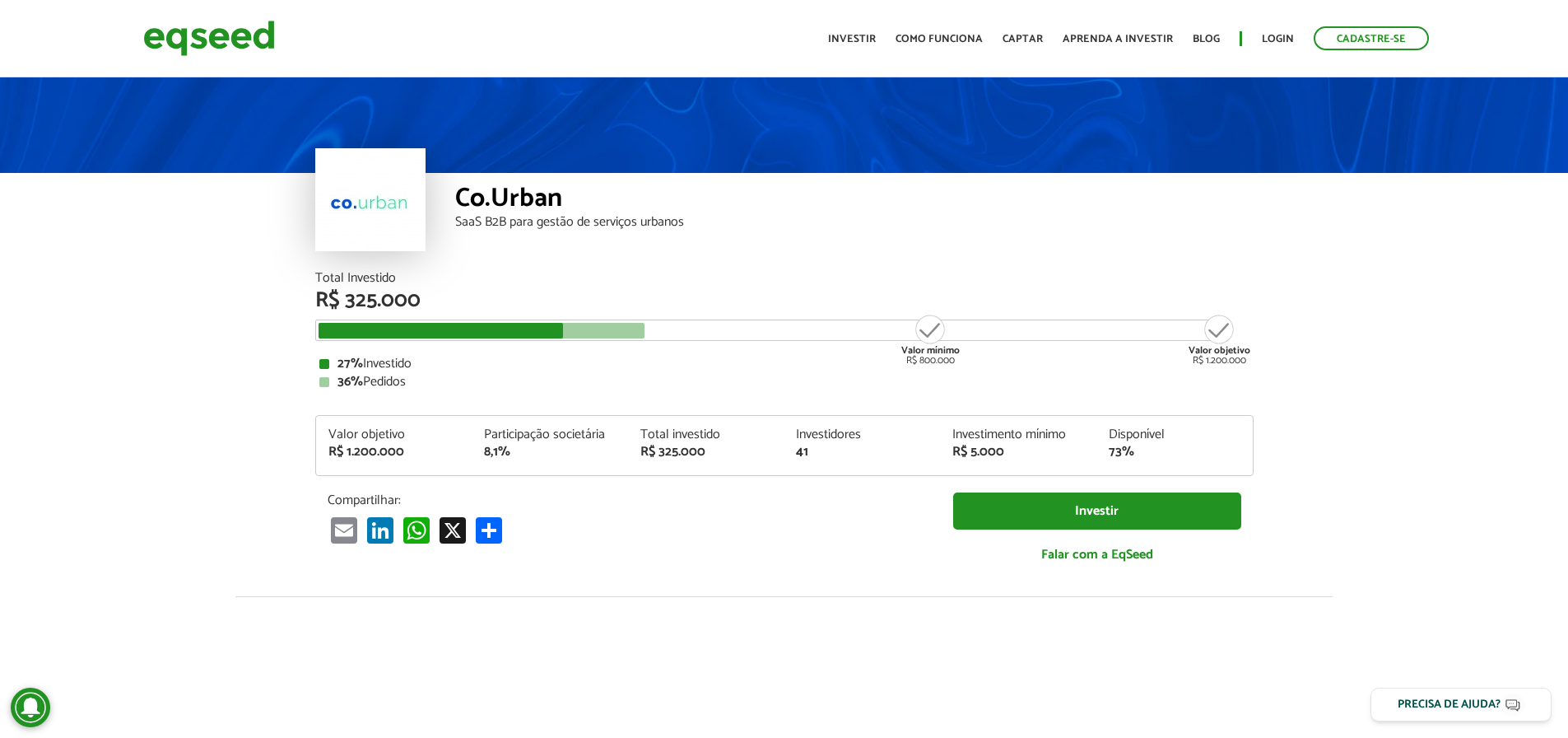
click at [165, 340] on article "Co.Urban SaaS B2B para gestão de serviços urbanos Total Investido R$ 325.000 Va…" at bounding box center [784, 615] width 1568 height 1084
click at [151, 322] on article "Co.Urban SaaS B2B para gestão de serviços urbanos Total Investido R$ 325.000 Va…" at bounding box center [784, 615] width 1568 height 1084
drag, startPoint x: 157, startPoint y: 317, endPoint x: 197, endPoint y: 301, distance: 43.1
click at [157, 316] on article "Co.Urban SaaS B2B para gestão de serviços urbanos Total Investido R$ 325.000 Va…" at bounding box center [784, 615] width 1568 height 1084
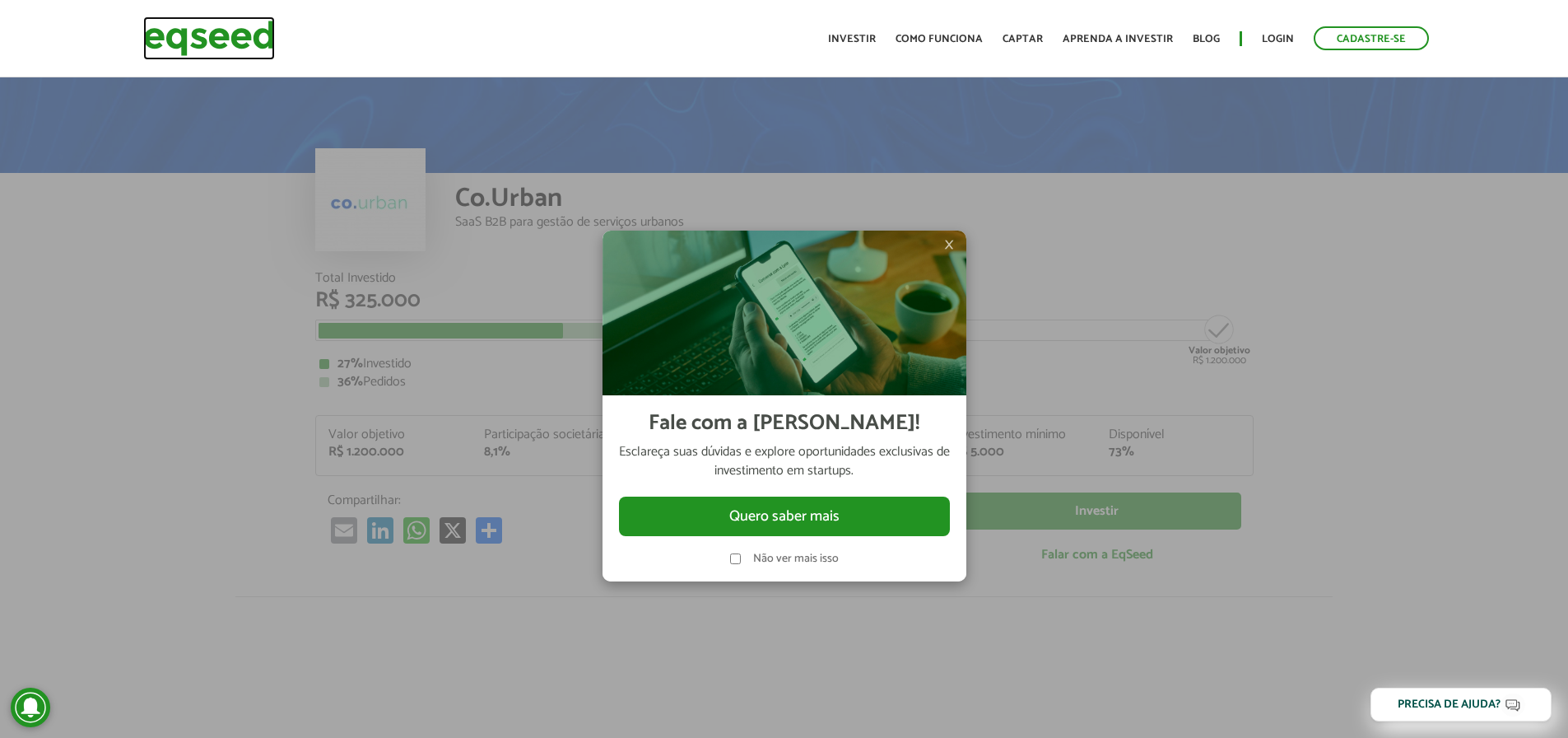
click at [215, 36] on img at bounding box center [209, 38] width 132 height 44
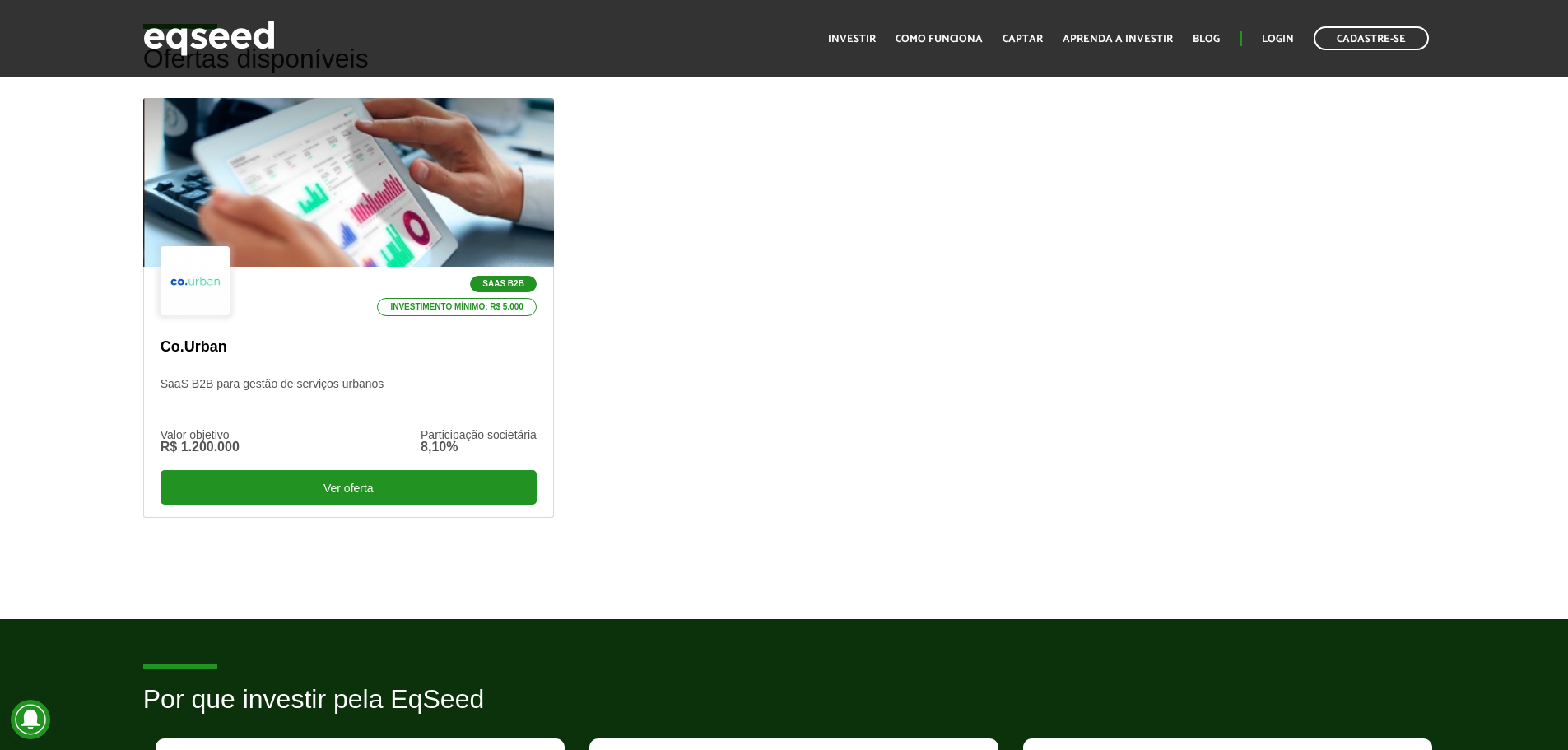
scroll to position [988, 0]
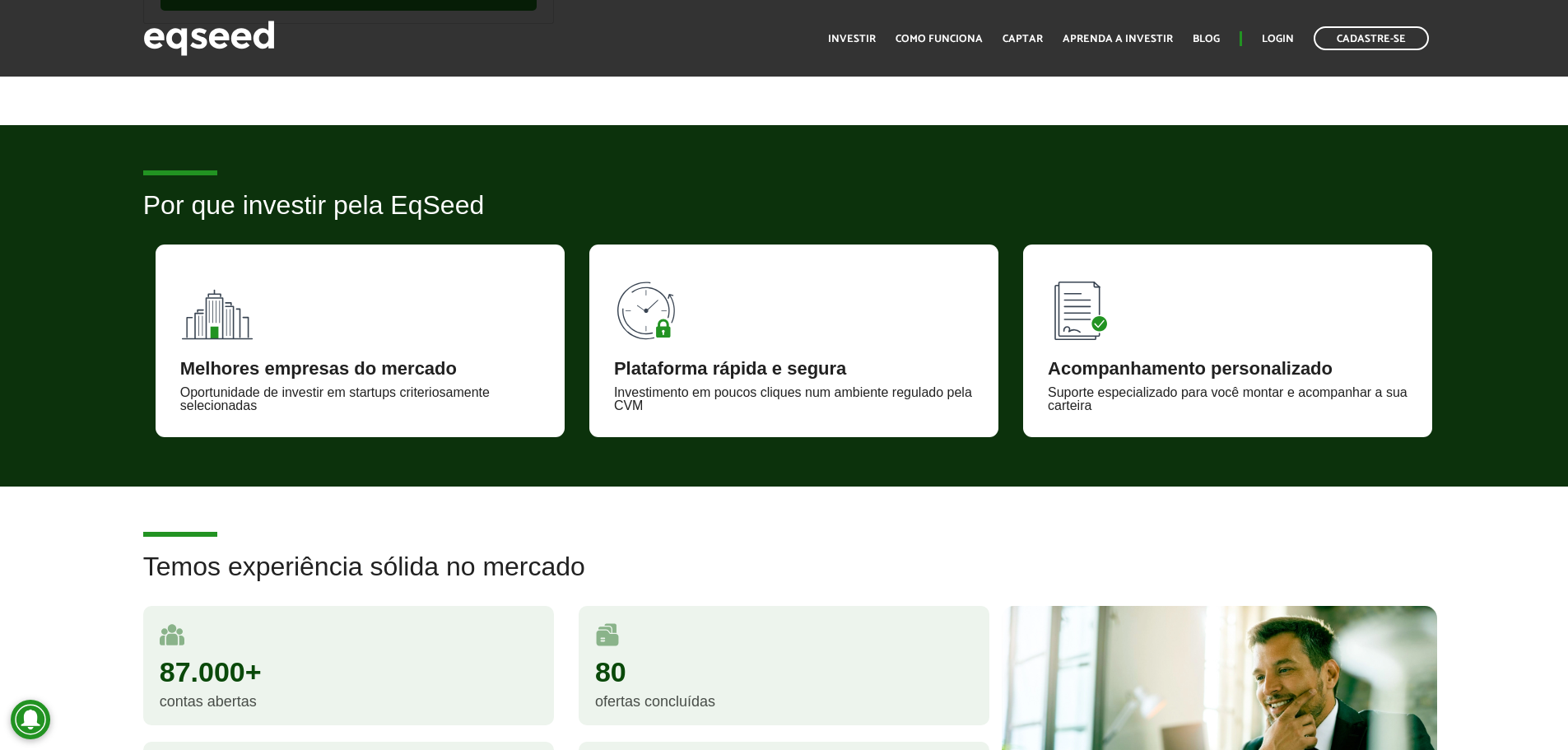
click at [907, 458] on article "Por que investir pela EqSeed Melhores empresas do mercado Oportunidade de inves…" at bounding box center [784, 306] width 1568 height 361
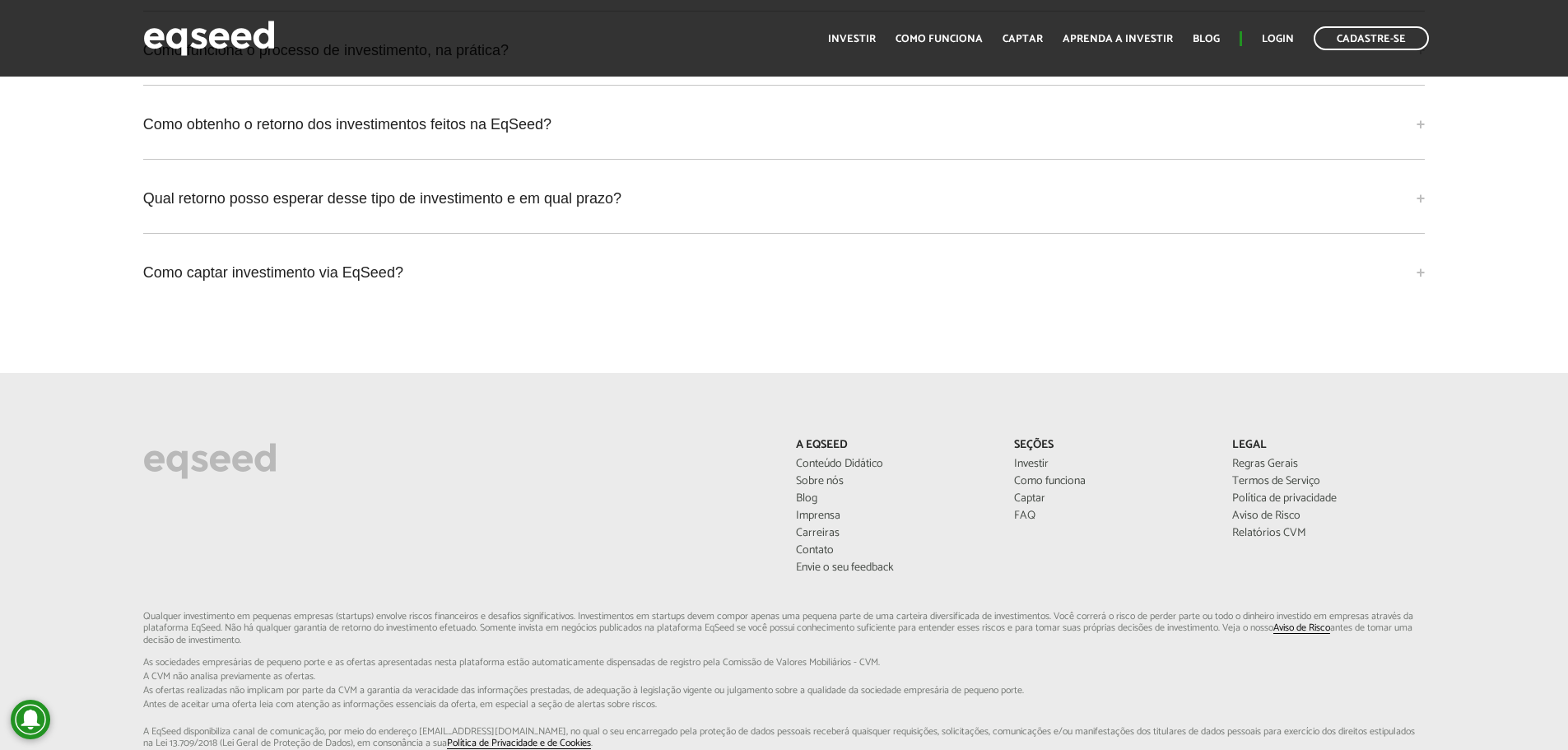
scroll to position [4411, 0]
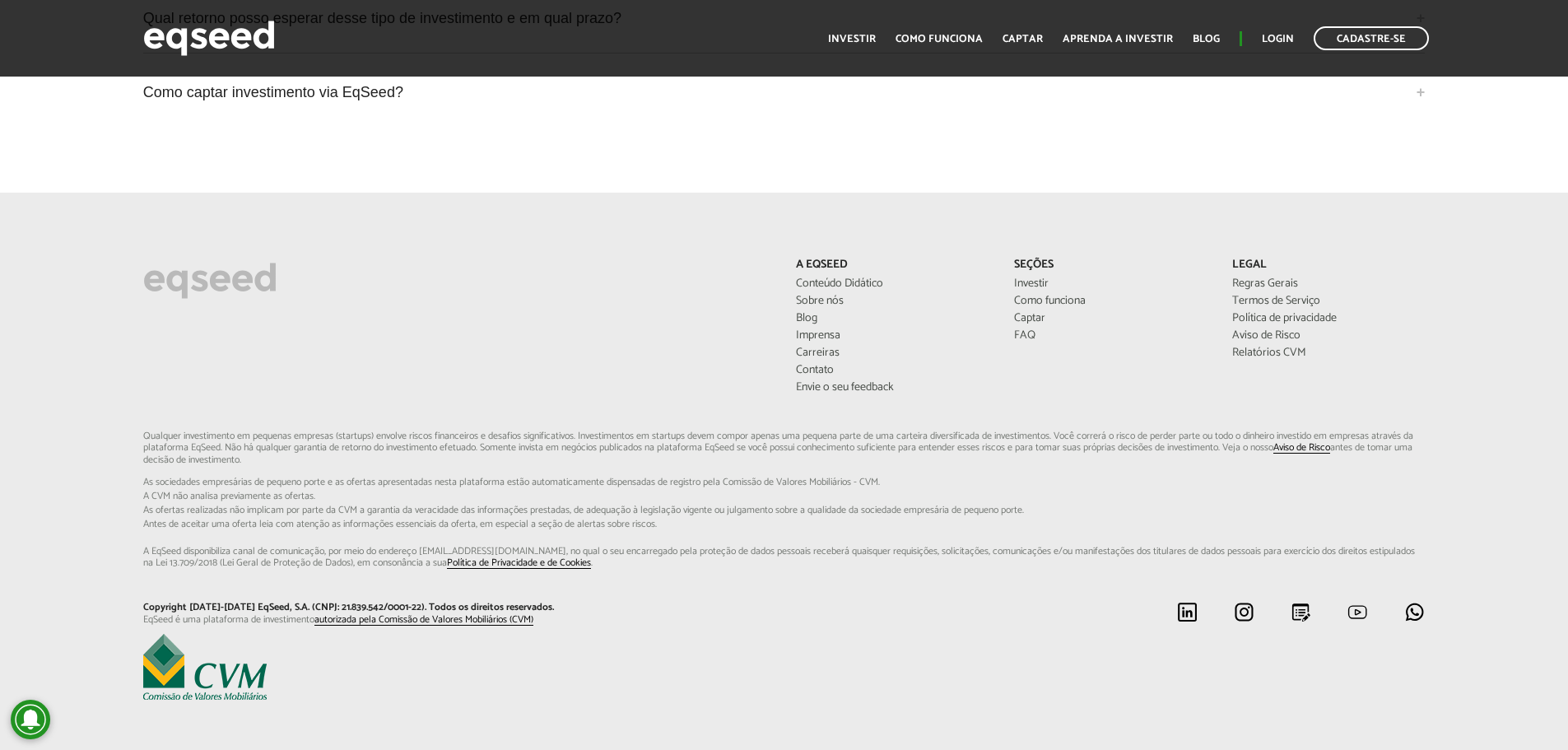
drag, startPoint x: 398, startPoint y: 269, endPoint x: 428, endPoint y: 259, distance: 31.6
click at [399, 269] on div at bounding box center [457, 283] width 654 height 48
click at [656, 232] on footer "A EqSeed Conteúdo Didático Sobre nós Blog Imprensa Carreiras Contato Envie o se…" at bounding box center [784, 481] width 1568 height 577
click at [659, 259] on div at bounding box center [457, 283] width 654 height 48
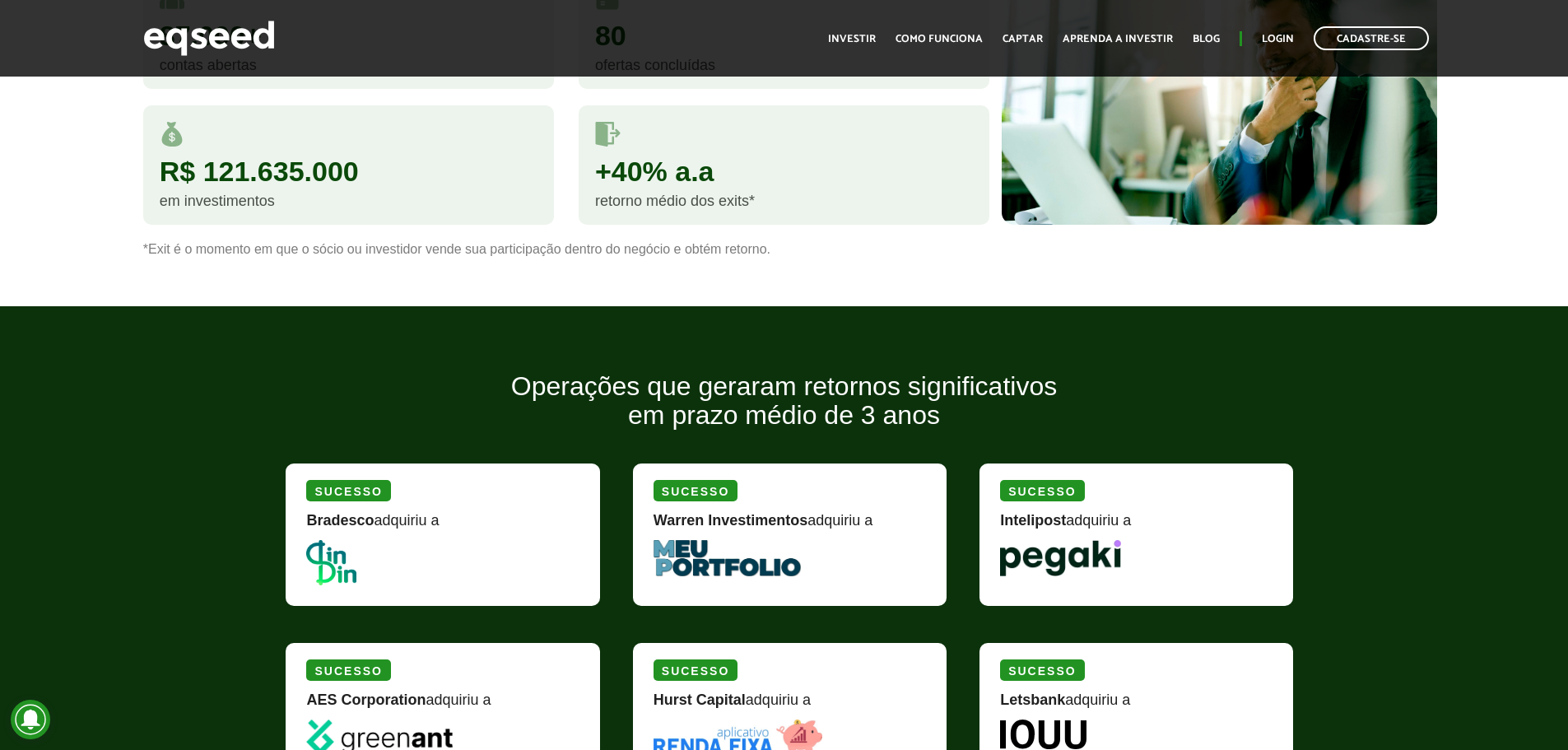
scroll to position [1366, 0]
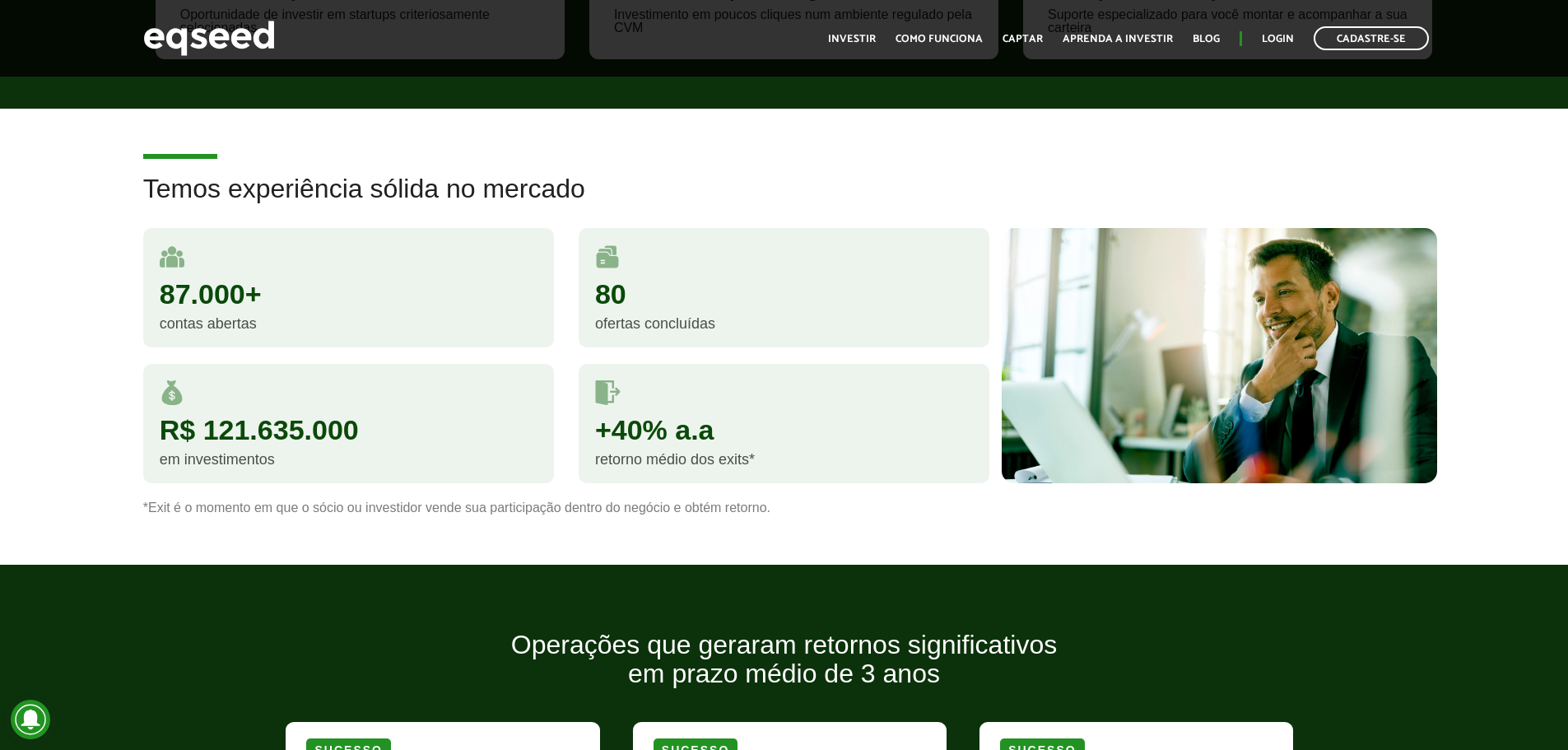
click at [680, 161] on article "Temos experiência sólida no mercado 87.000+ contas abertas 80 ofertas concluída…" at bounding box center [784, 336] width 1568 height 456
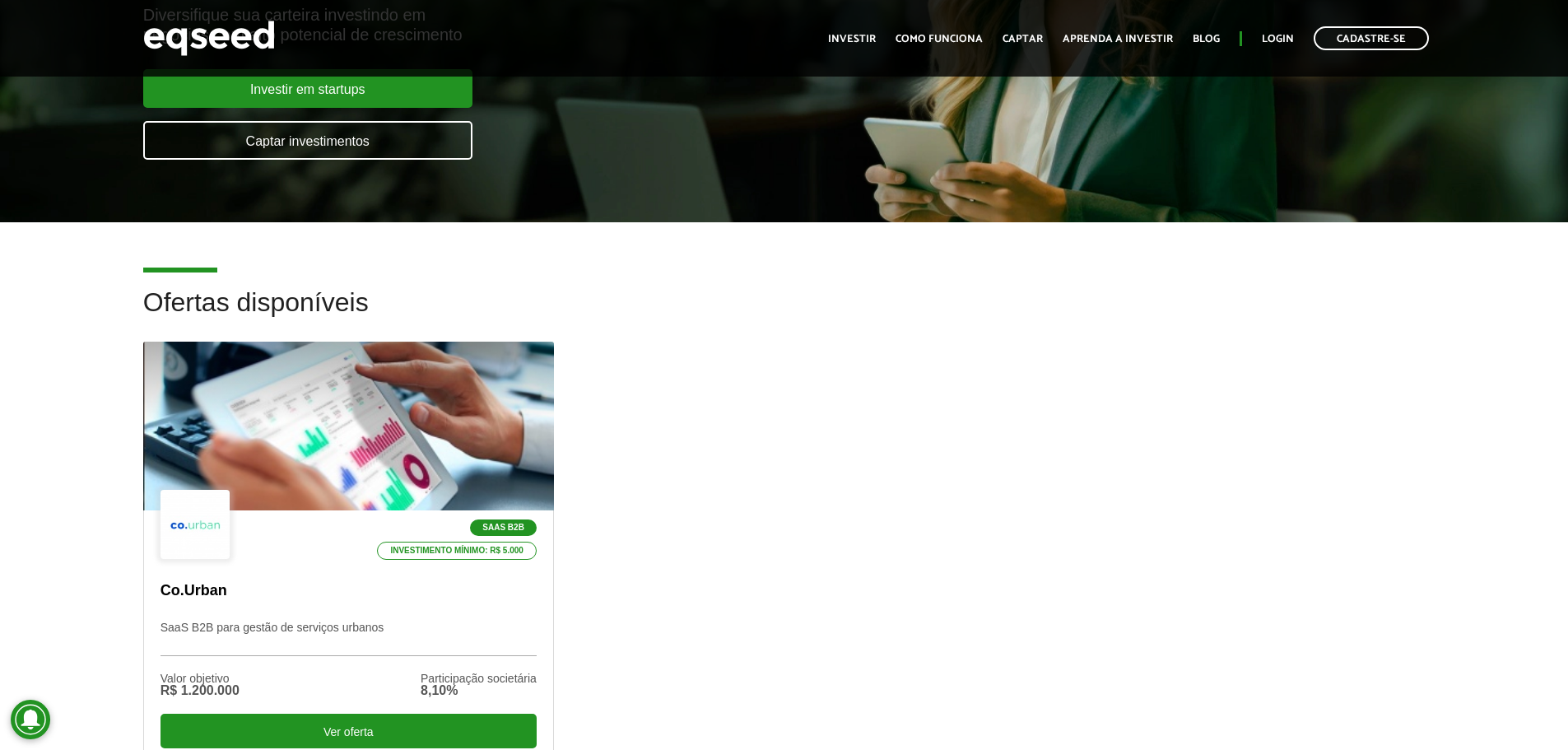
scroll to position [0, 0]
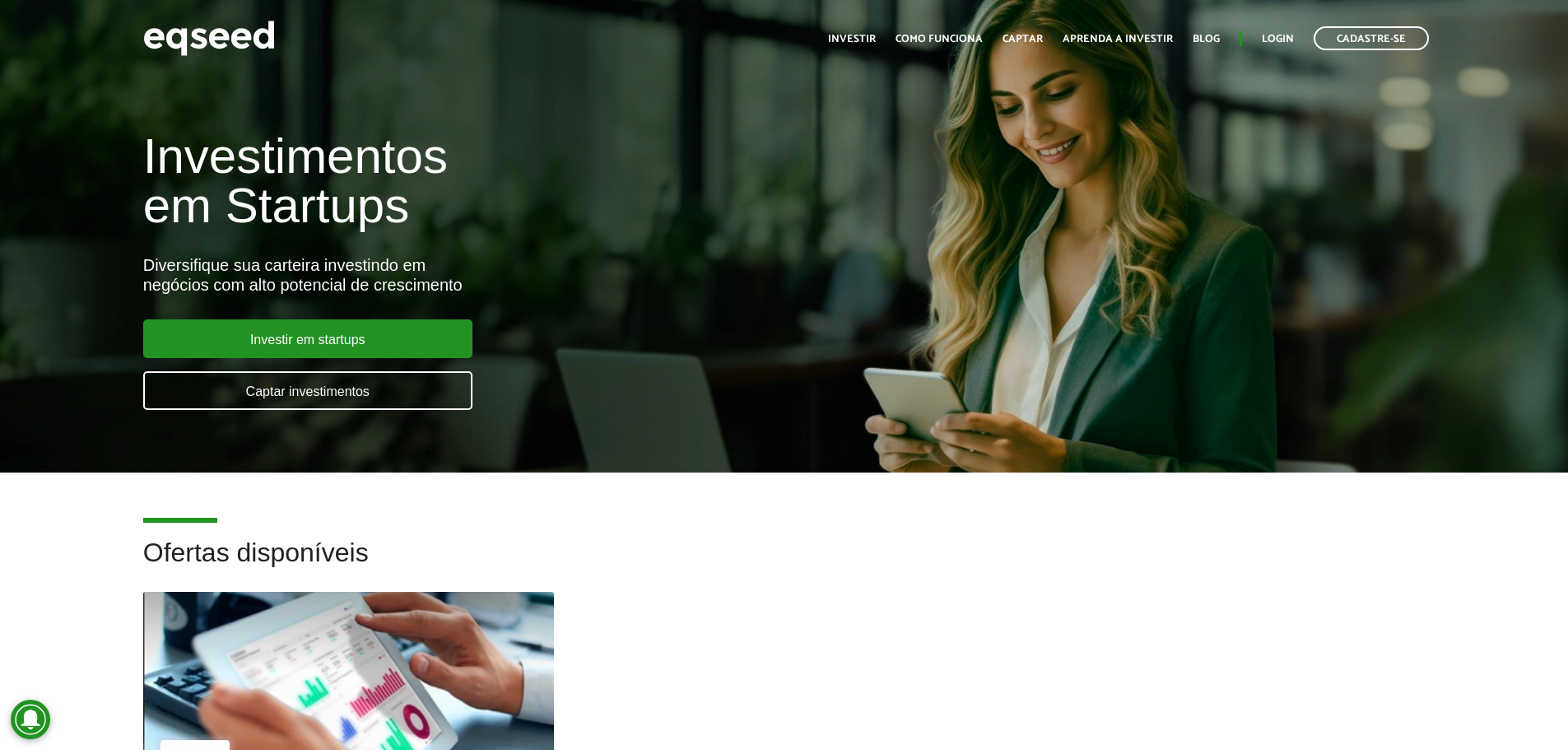
click at [868, 222] on h1 "Investimentos em Startups" at bounding box center [523, 181] width 760 height 99
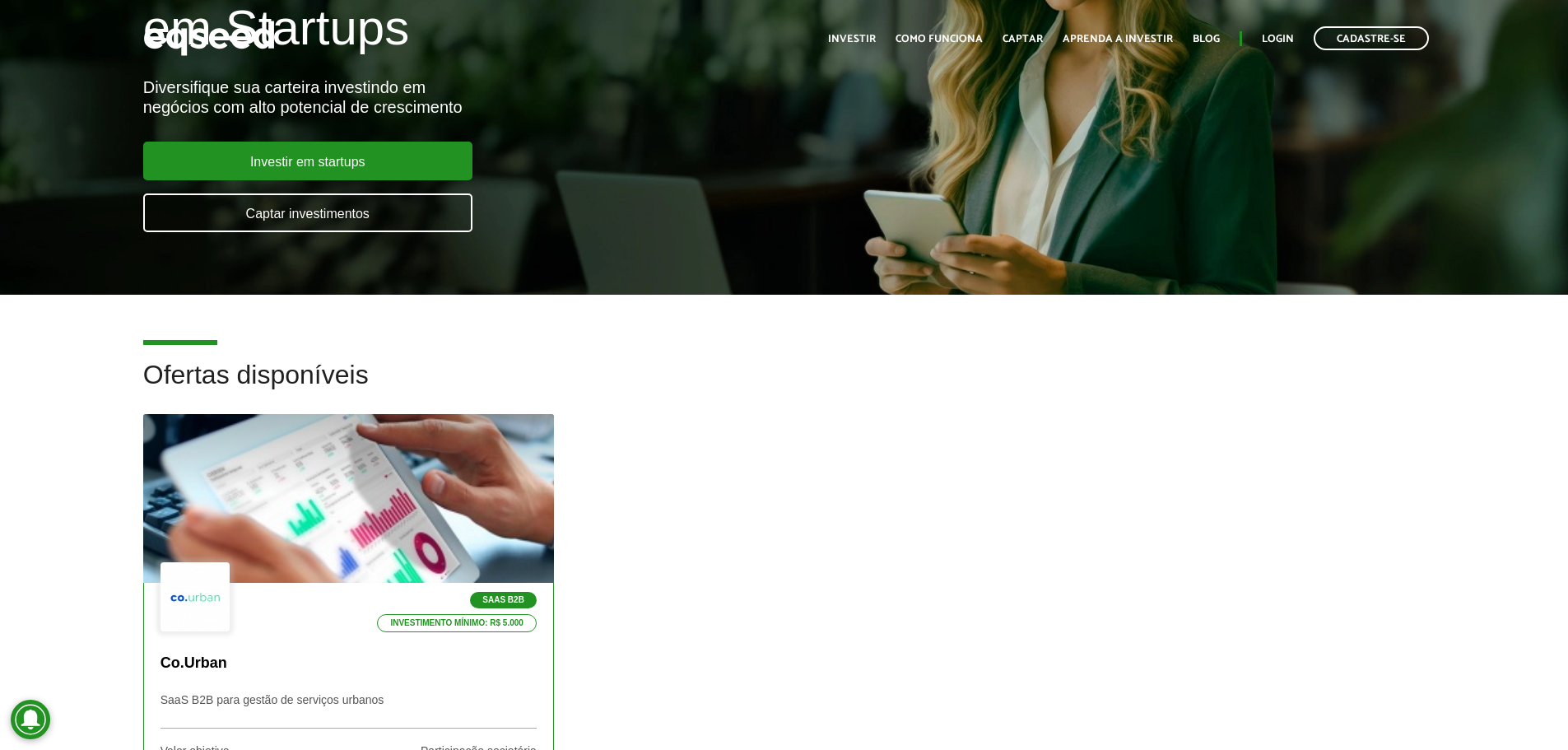
scroll to position [412, 0]
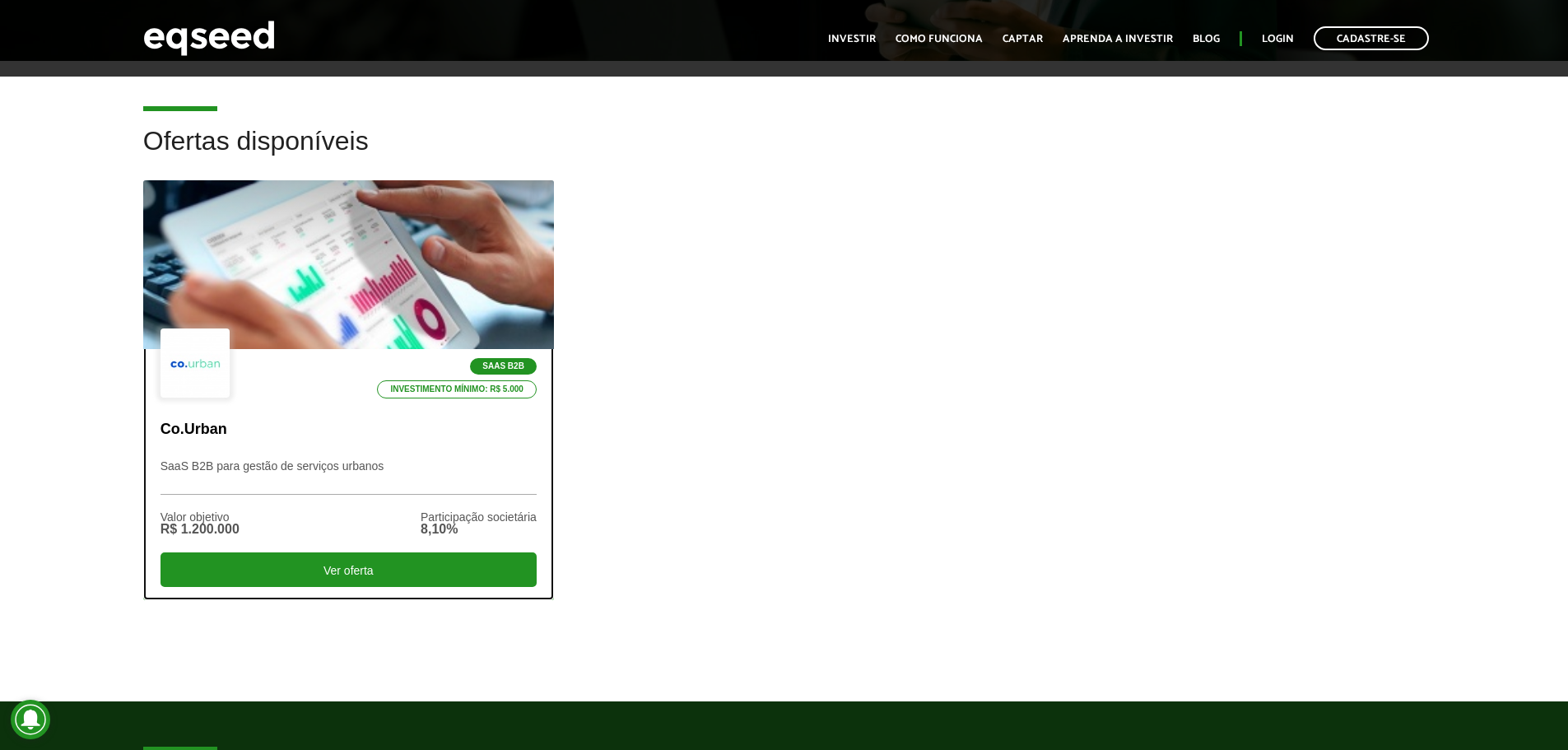
click at [189, 433] on p "Co.Urban" at bounding box center [349, 430] width 376 height 18
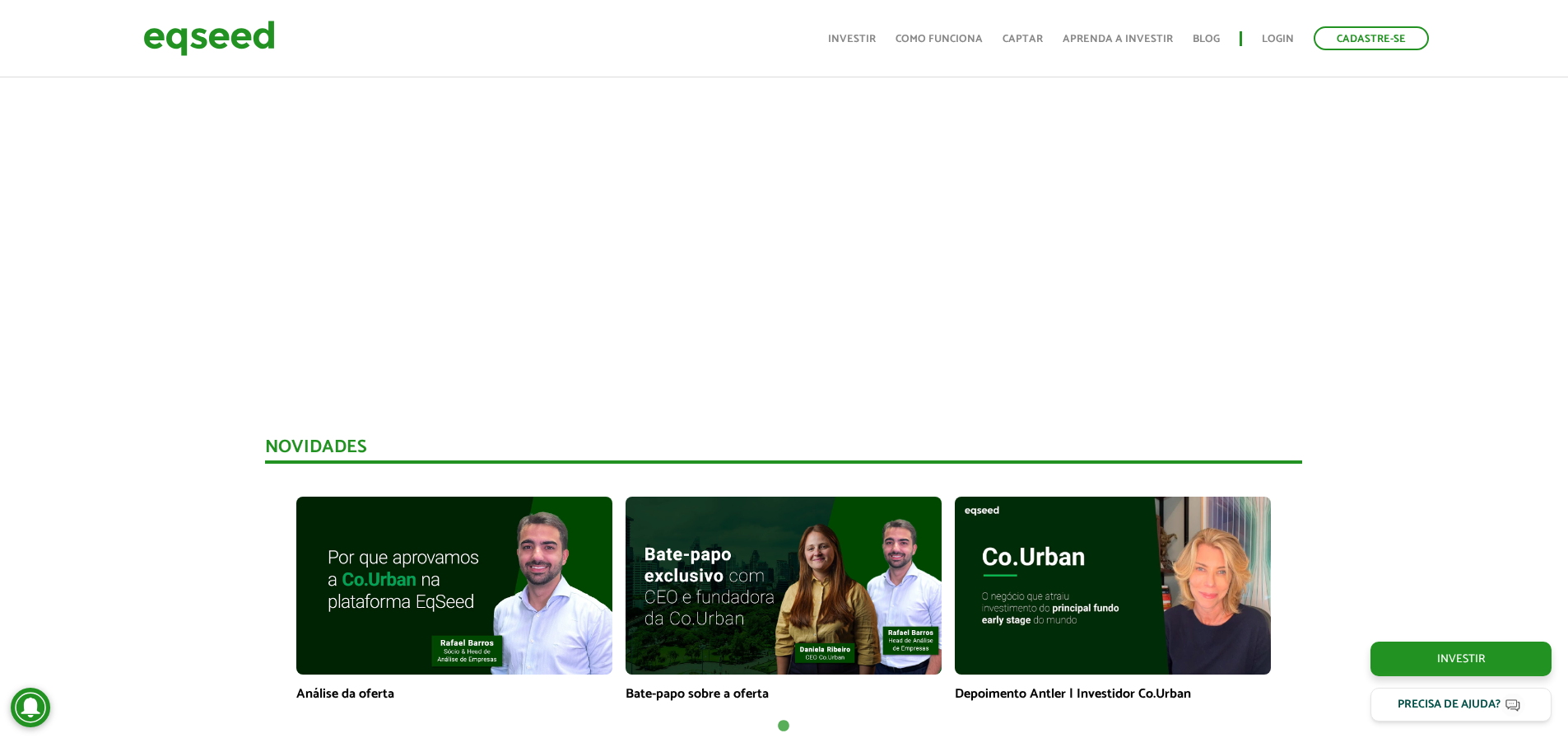
scroll to position [988, 0]
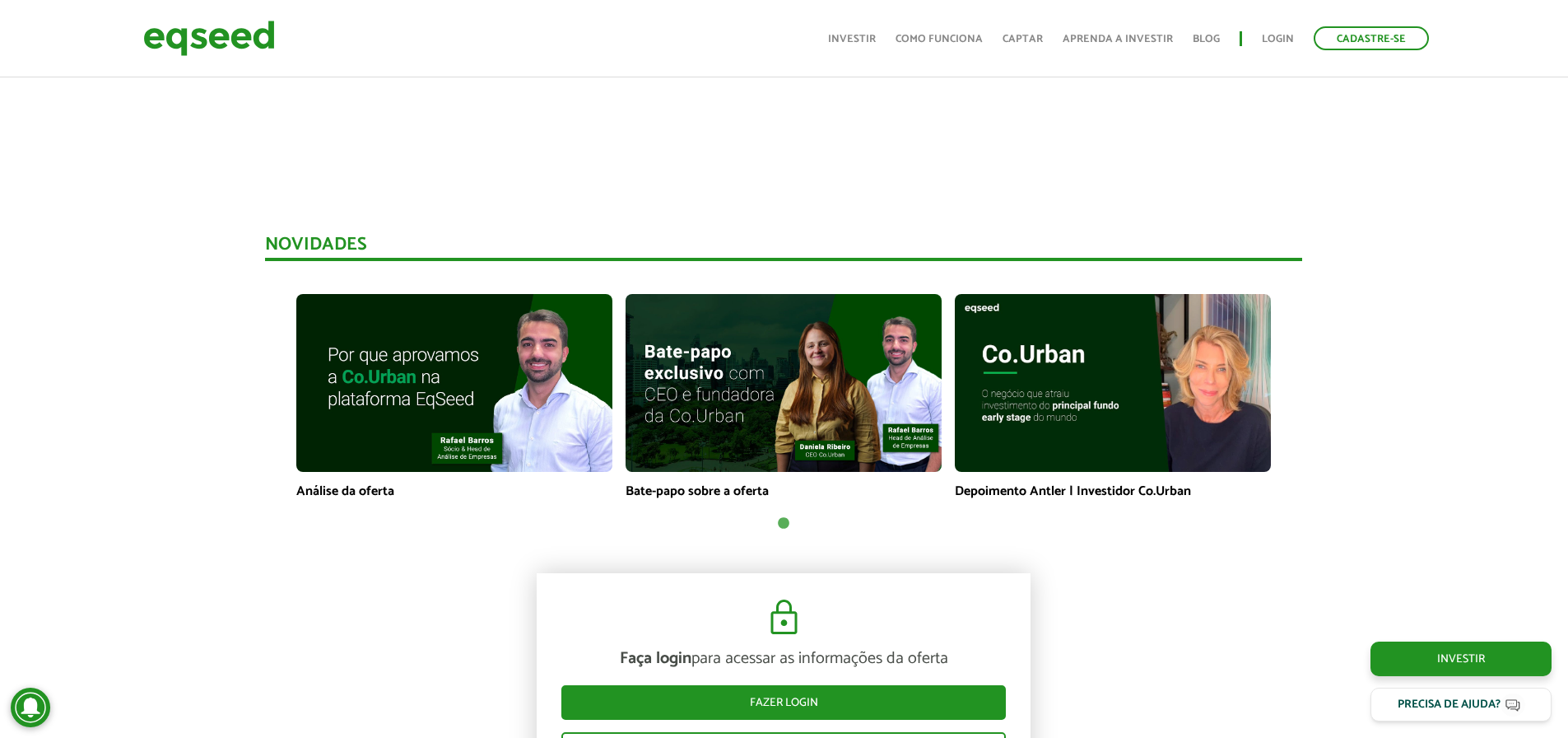
drag, startPoint x: 1490, startPoint y: 364, endPoint x: 1476, endPoint y: 343, distance: 25.2
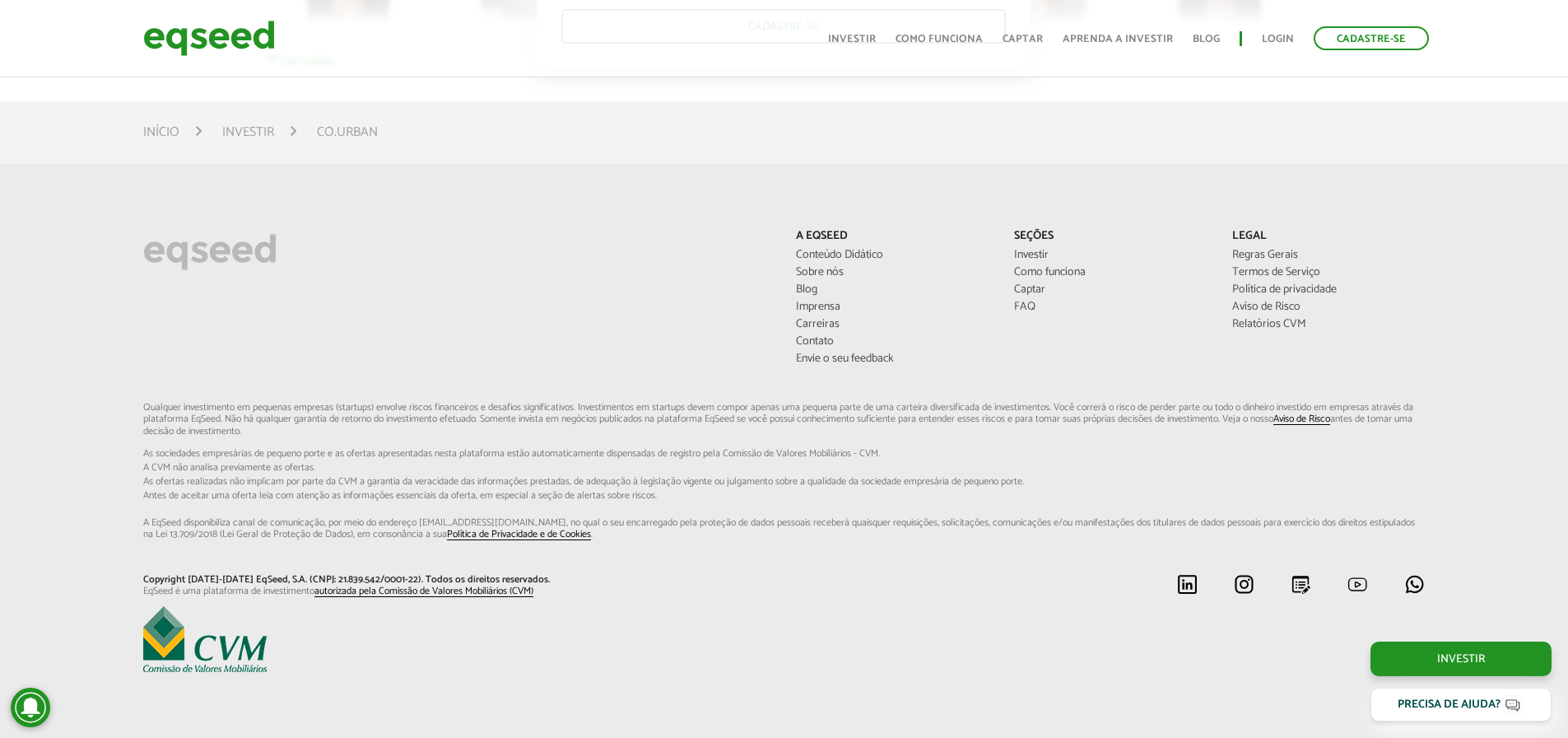
scroll to position [4191, 0]
click at [657, 297] on div "A EqSeed Conteúdo Didático Sobre nós Blog Imprensa Carreiras Contato [PERSON_NA…" at bounding box center [784, 313] width 1307 height 172
click at [706, 215] on footer "A EqSeed Conteúdo Didático Sobre nós Blog Imprensa Carreiras Contato [PERSON_NA…" at bounding box center [784, 449] width 1568 height 577
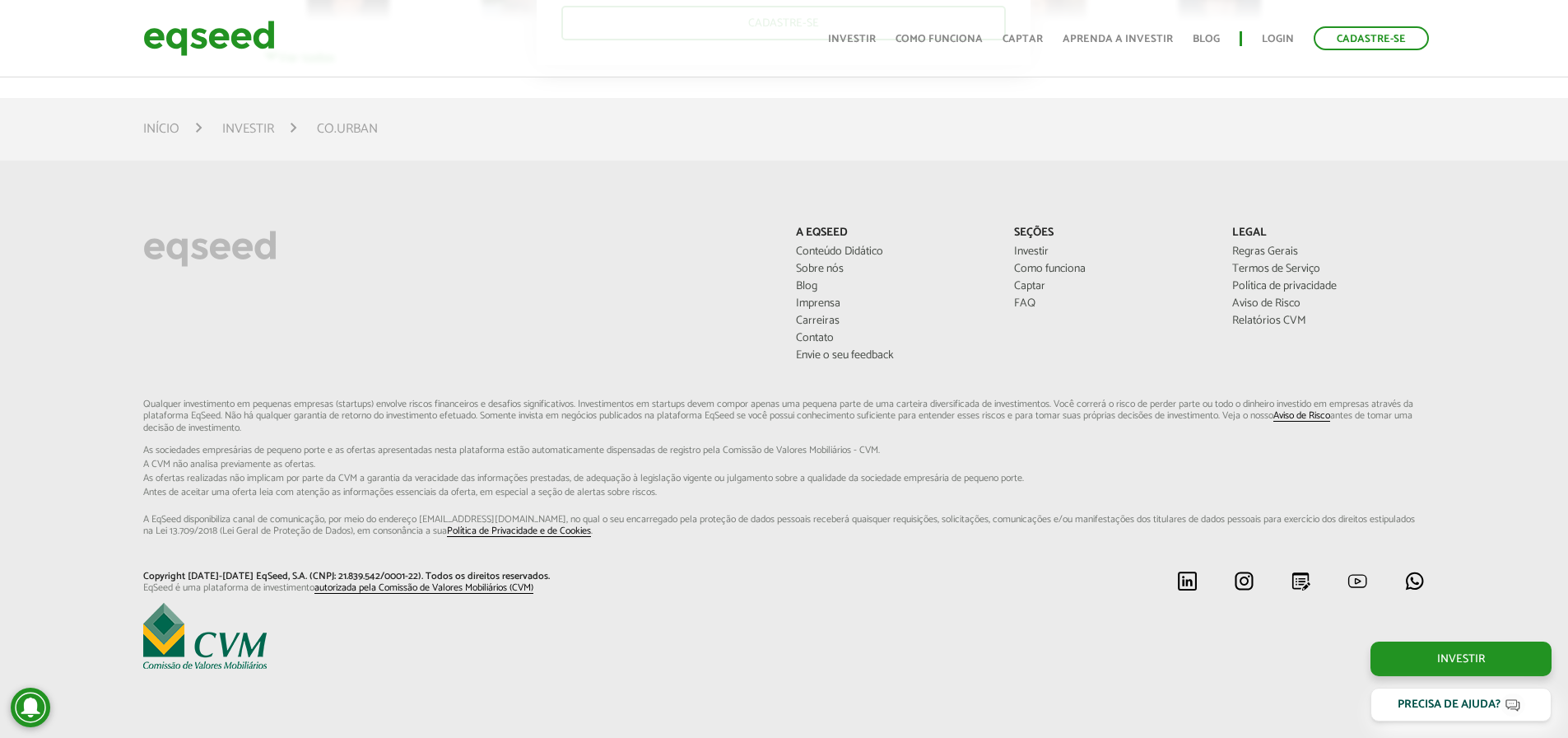
click at [501, 188] on footer "A EqSeed Conteúdo Didático Sobre nós Blog Imprensa Carreiras Contato [PERSON_NA…" at bounding box center [784, 449] width 1568 height 577
click at [188, 290] on div "A EqSeed Conteúdo Didático Sobre nós Blog Imprensa Carreiras Contato [PERSON_NA…" at bounding box center [784, 313] width 1307 height 172
click at [189, 336] on div "A EqSeed Conteúdo Didático Sobre nós Blog Imprensa Carreiras Contato [PERSON_NA…" at bounding box center [784, 313] width 1307 height 172
